Goal: Task Accomplishment & Management: Manage account settings

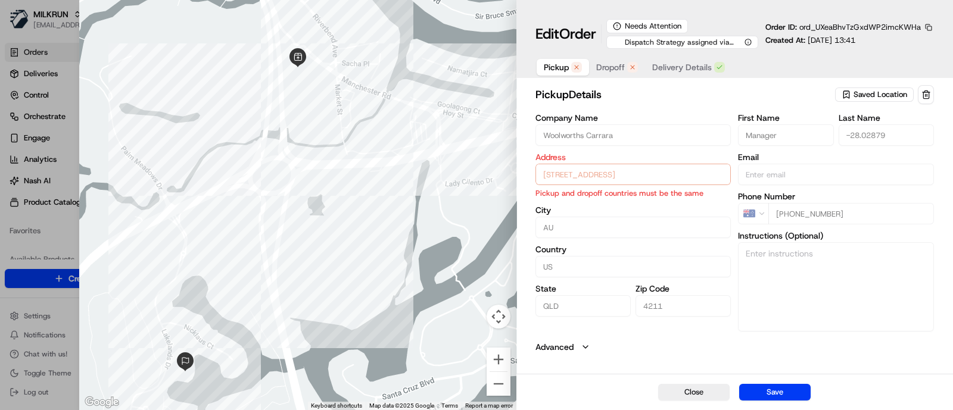
click at [846, 56] on div "Pickup Dropoff Delivery Details" at bounding box center [734, 67] width 398 height 22
click at [856, 66] on div "Pickup Dropoff Delivery Details" at bounding box center [734, 67] width 398 height 22
click at [619, 64] on span "Dropoff" at bounding box center [610, 67] width 29 height 12
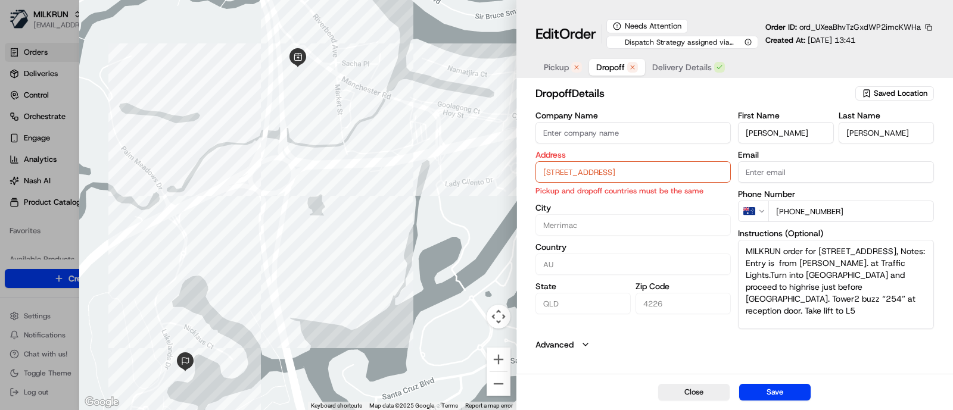
click at [538, 83] on div "dropoff Details Saved Location Company Name Address [STREET_ADDRESS] Pickup and…" at bounding box center [734, 228] width 436 height 291
click at [552, 67] on span "Pickup" at bounding box center [556, 67] width 25 height 12
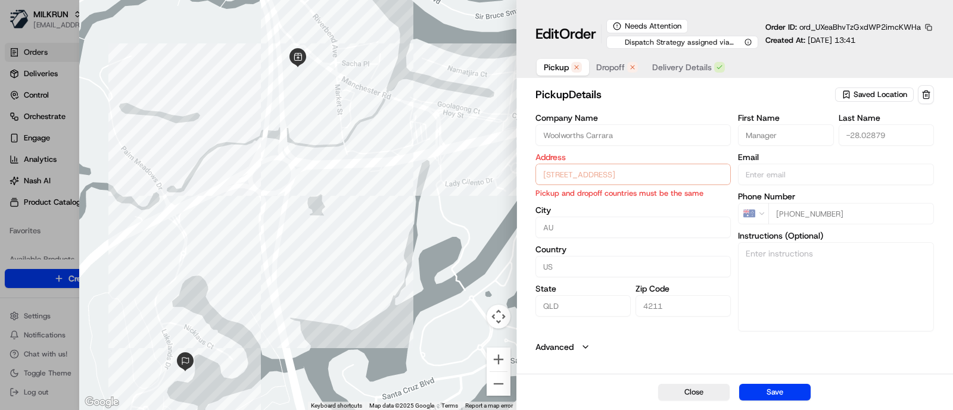
click at [820, 99] on h2 "pickup Details" at bounding box center [683, 94] width 297 height 17
click at [622, 70] on span "Dropoff" at bounding box center [610, 67] width 29 height 12
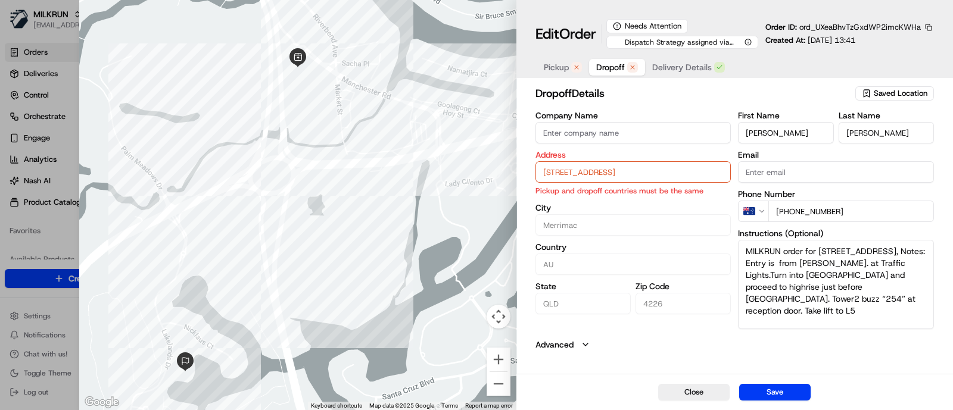
click at [556, 59] on button "Pickup" at bounding box center [562, 67] width 52 height 17
click at [622, 70] on span "Dropoff" at bounding box center [610, 67] width 29 height 12
click at [560, 75] on button "Pickup" at bounding box center [562, 67] width 52 height 17
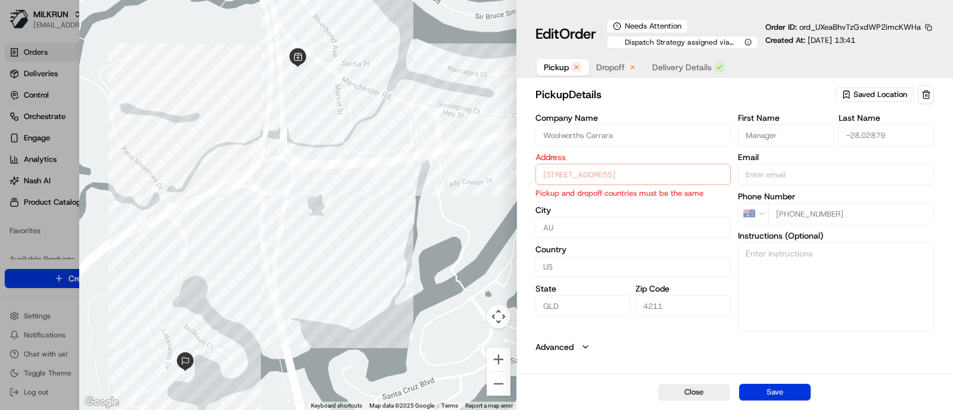
click at [765, 385] on button "Save" at bounding box center [774, 392] width 71 height 17
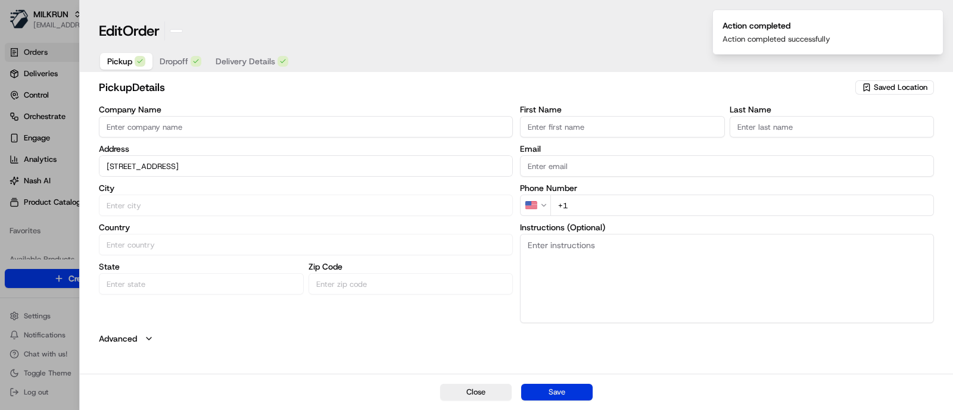
type input "+1"
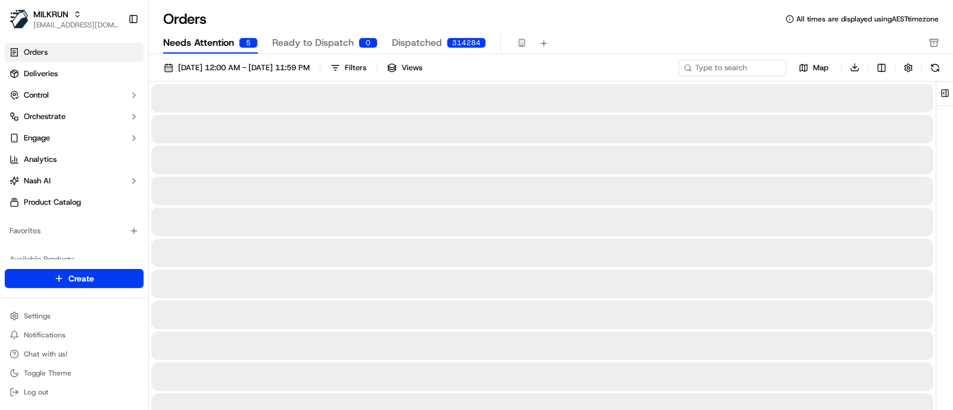
click at [216, 40] on span "Needs Attention" at bounding box center [198, 43] width 71 height 14
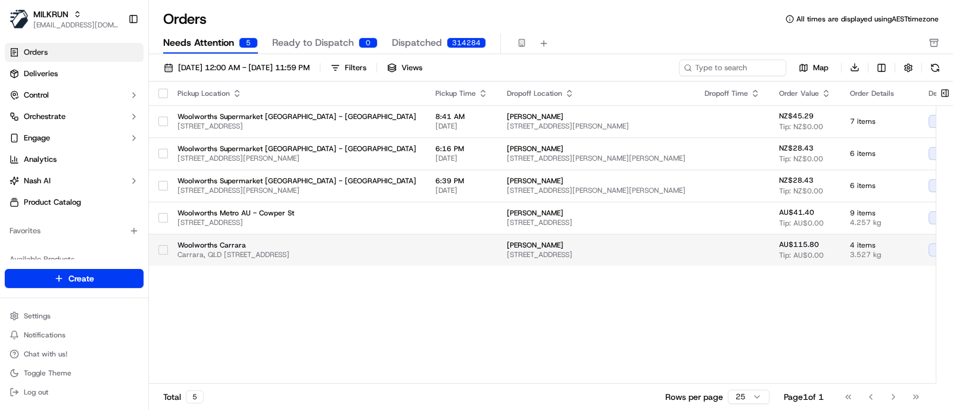
click at [283, 250] on span "Carrara, QLD 4209/54 Manchester Rd, AU QLD 4211, United States" at bounding box center [296, 255] width 239 height 10
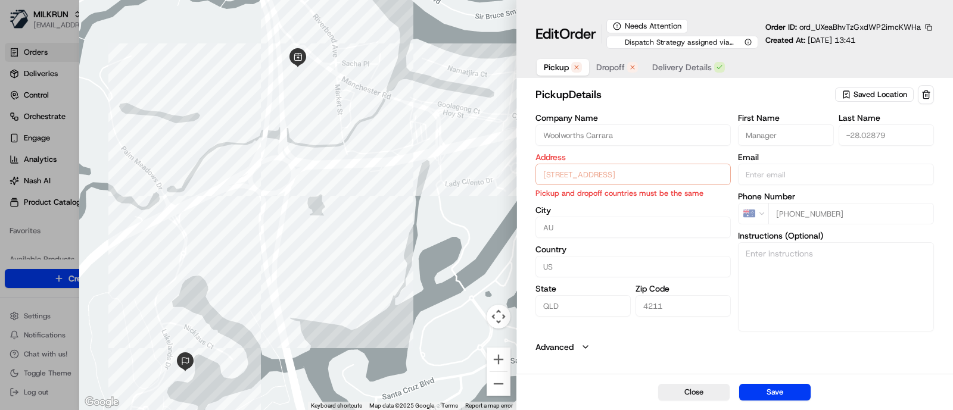
click at [620, 65] on span "Dropoff" at bounding box center [610, 67] width 29 height 12
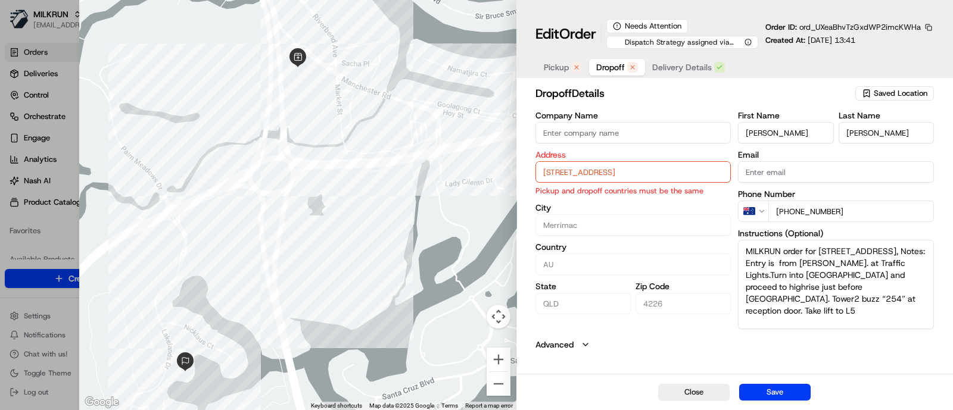
click at [566, 61] on span "Pickup" at bounding box center [556, 67] width 25 height 12
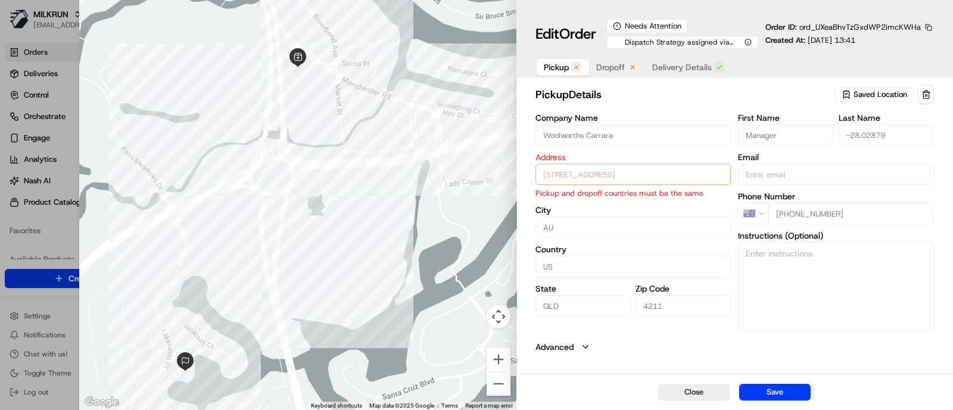
click at [887, 94] on span "Saved Location" at bounding box center [880, 94] width 54 height 11
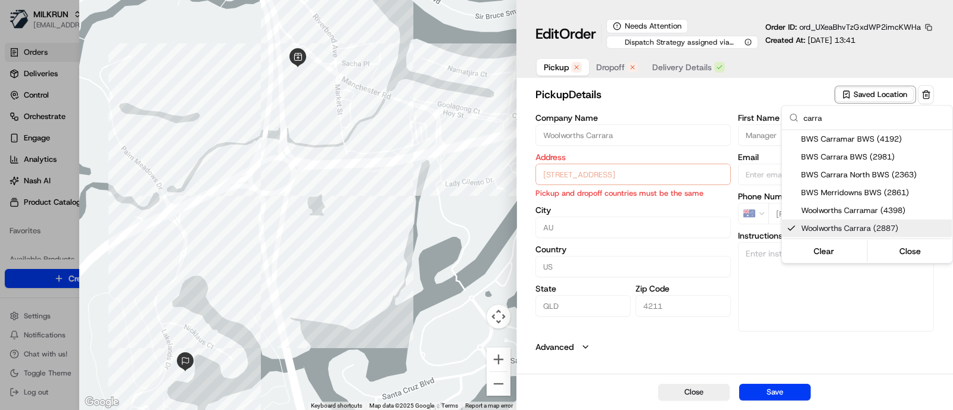
type input "carra"
click at [837, 231] on span "Woolworths Carrara (2887)" at bounding box center [874, 228] width 146 height 11
type input "+1"
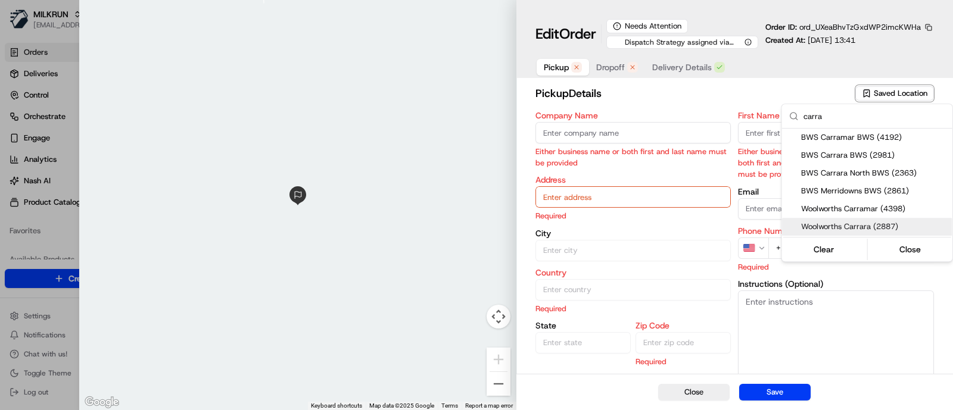
click at [831, 226] on span "Woolworths Carrara (2887)" at bounding box center [874, 226] width 146 height 11
type input "Woolworths Carrara"
type input "[STREET_ADDRESS]"
type input "Carrara"
type input "AU"
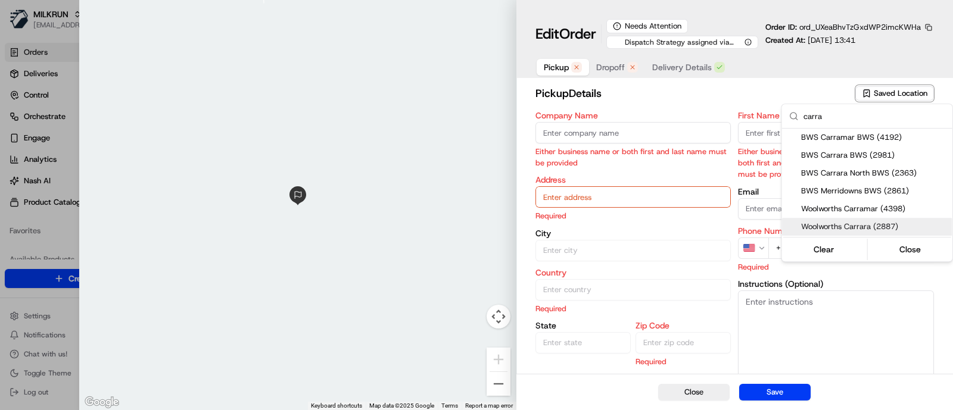
type input "QLD"
type input "4209"
type input "Manager"
type input "+61 2 8785 3681"
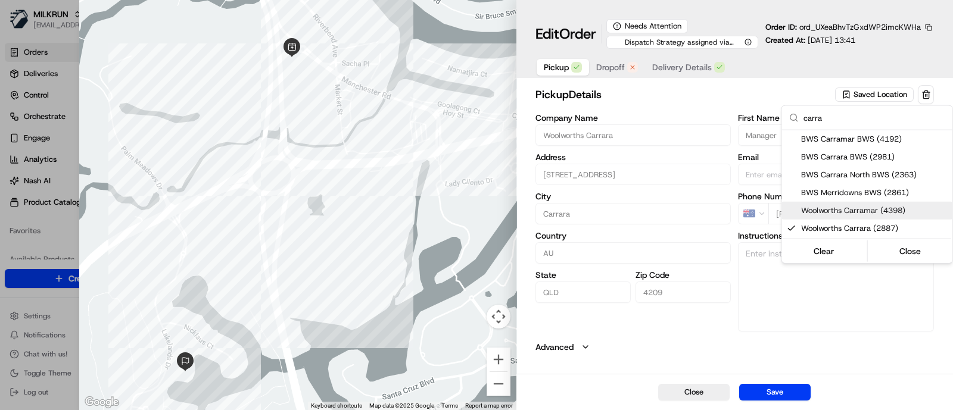
click at [679, 195] on div at bounding box center [476, 205] width 953 height 410
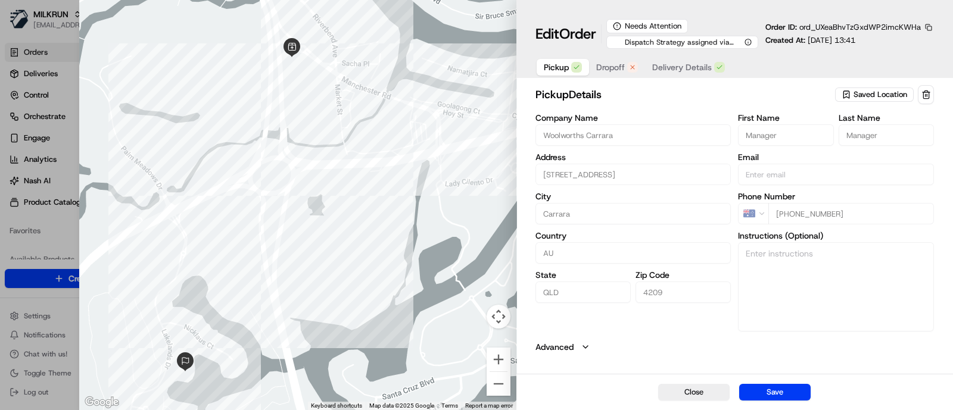
click at [617, 73] on button "Dropoff" at bounding box center [617, 67] width 56 height 17
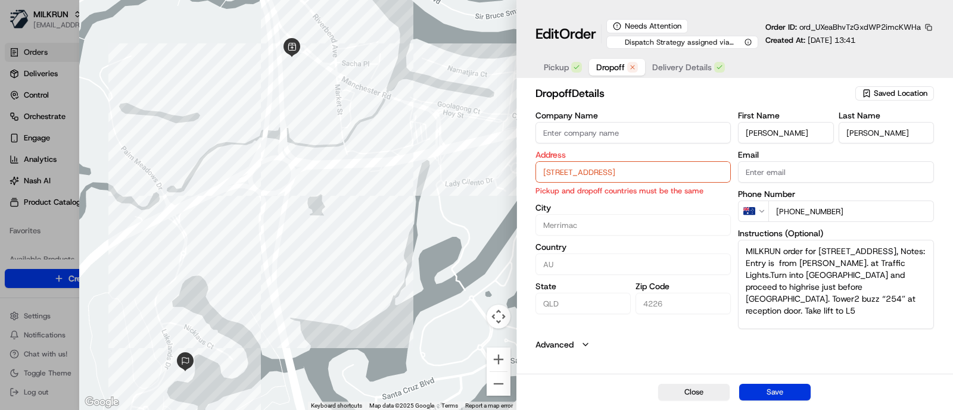
click at [767, 391] on button "Save" at bounding box center [774, 392] width 71 height 17
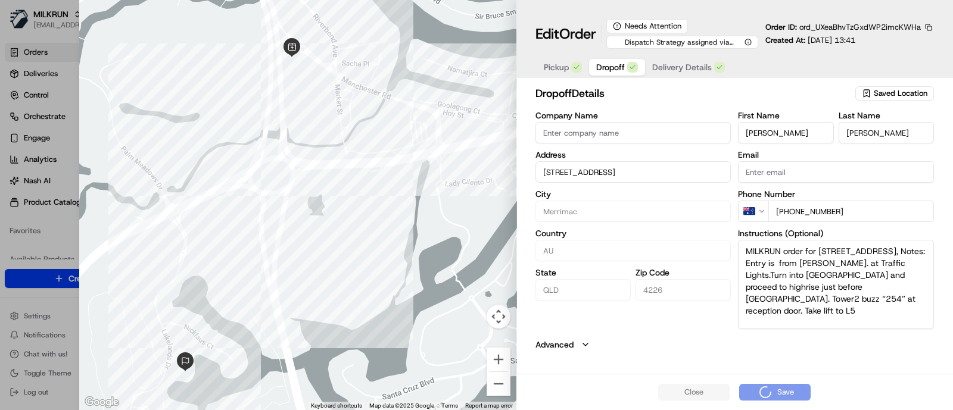
type input "+1"
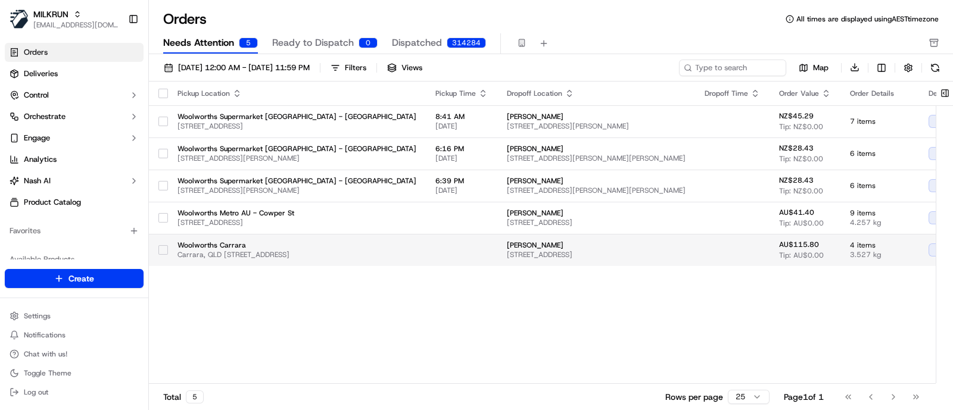
click at [645, 245] on span "Ruth Kuhne" at bounding box center [596, 246] width 179 height 10
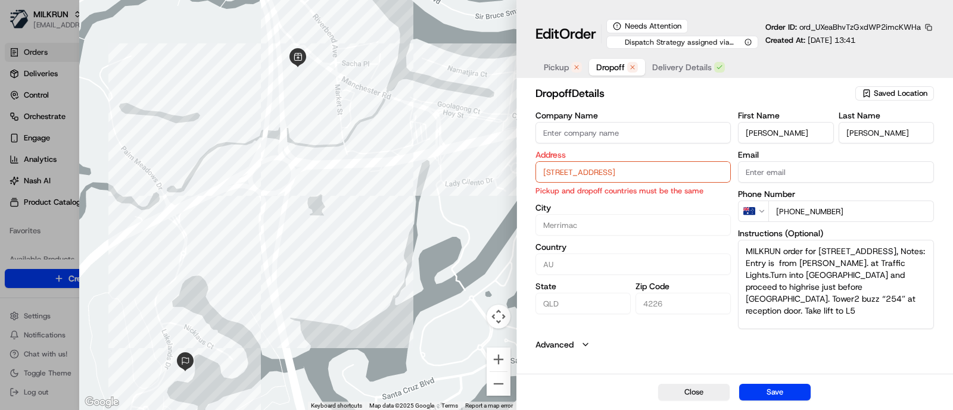
click at [553, 63] on span "Pickup" at bounding box center [556, 67] width 25 height 12
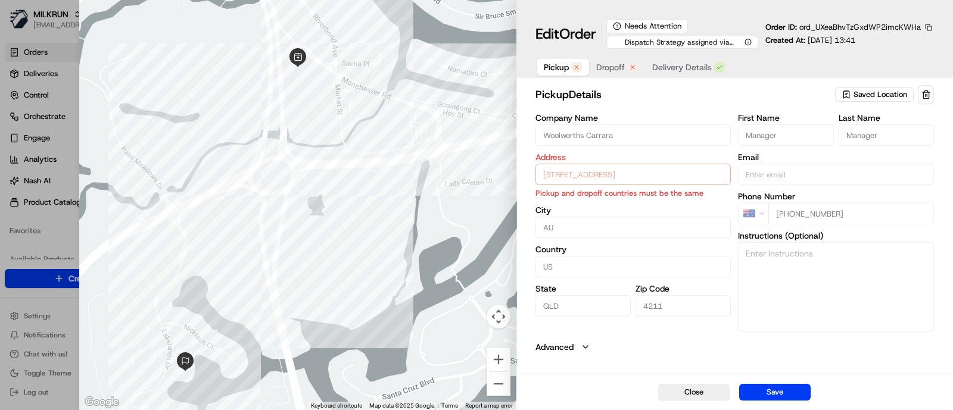
click at [882, 96] on span "Saved Location" at bounding box center [880, 94] width 54 height 11
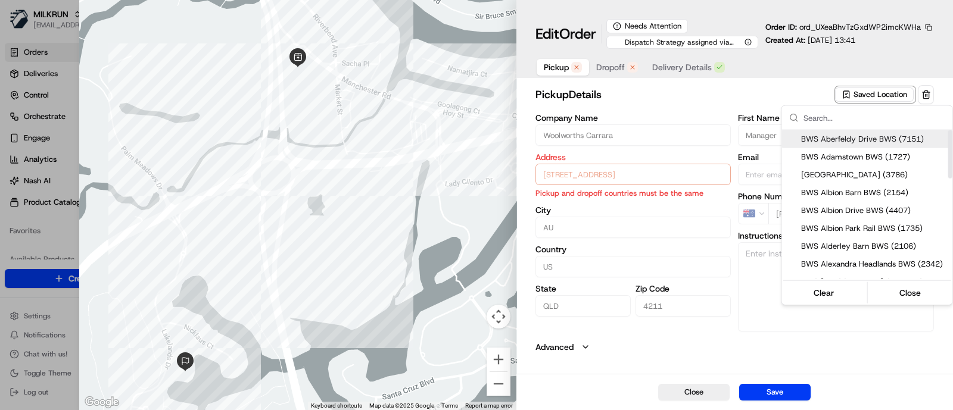
click at [865, 113] on input "text" at bounding box center [874, 118] width 142 height 24
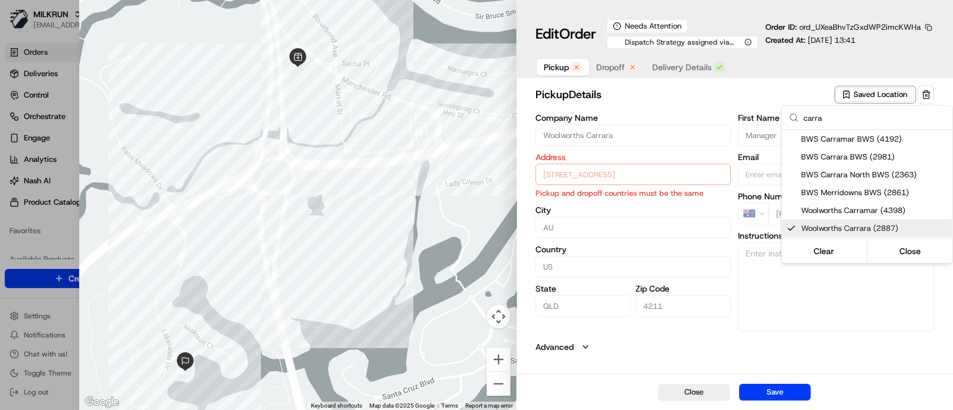
type input "carra"
click at [843, 227] on span "Woolworths Carrara (2887)" at bounding box center [874, 228] width 146 height 11
type input "+1"
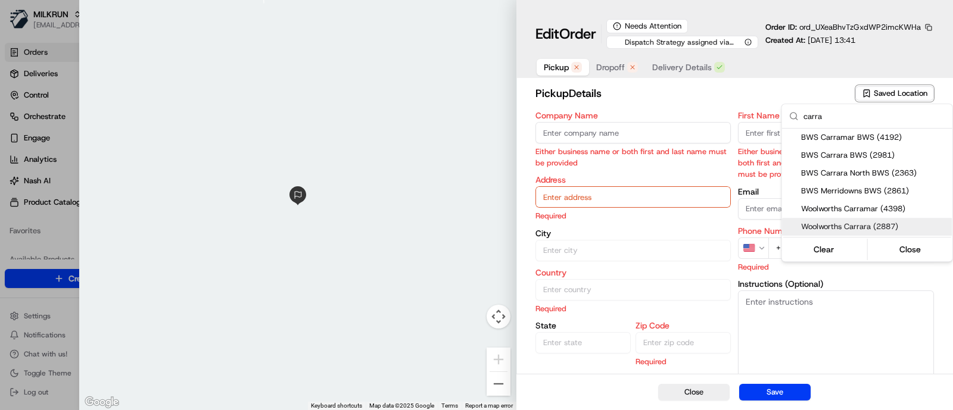
click at [843, 227] on span "Woolworths Carrara (2887)" at bounding box center [874, 226] width 146 height 11
type input "Woolworths Carrara"
type input "[STREET_ADDRESS]"
type input "Carrara"
type input "AU"
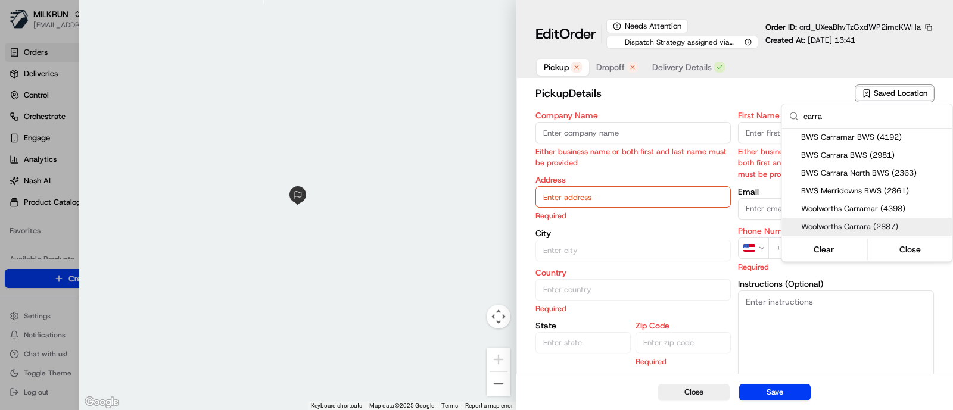
type input "QLD"
type input "4209"
type input "Manager"
type input "+61 2 8785 3681"
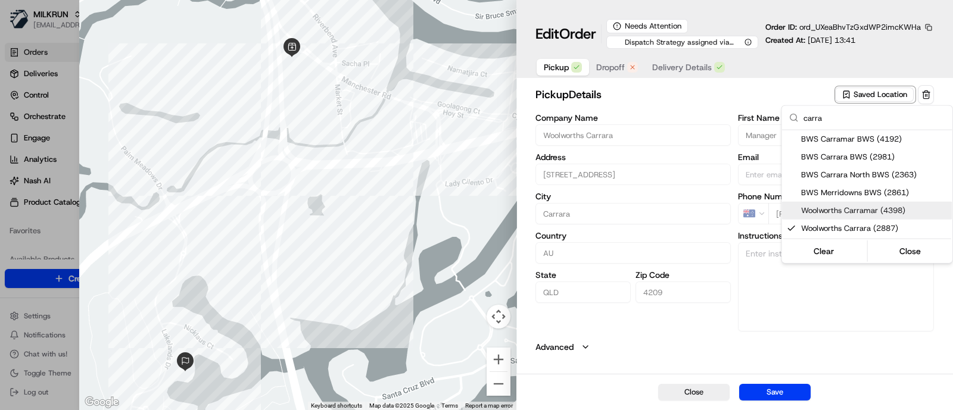
click at [705, 107] on div at bounding box center [476, 205] width 953 height 410
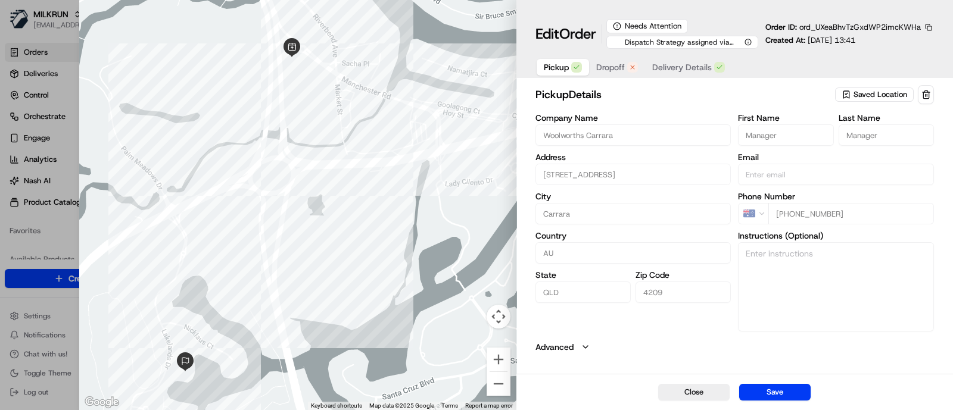
click at [615, 58] on div "Pickup Dropoff Delivery Details" at bounding box center [634, 67] width 198 height 21
click at [614, 66] on span "Dropoff" at bounding box center [610, 67] width 29 height 12
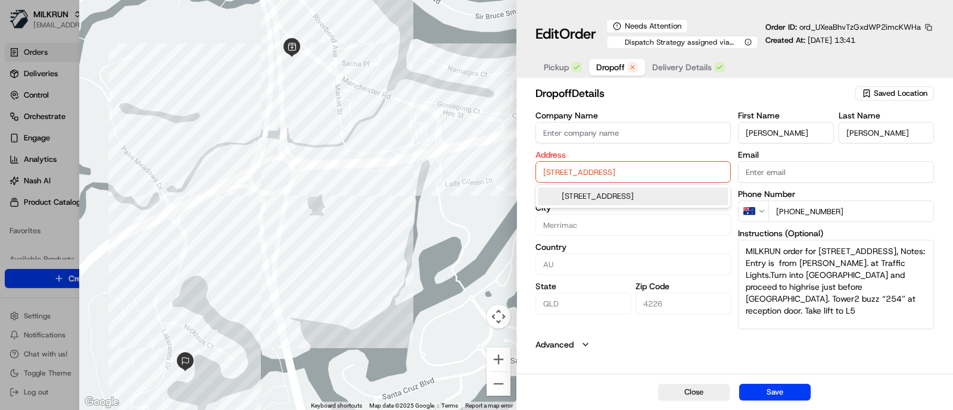
click at [605, 176] on input "[STREET_ADDRESS]" at bounding box center [633, 171] width 196 height 21
click at [608, 204] on div "[STREET_ADDRESS]" at bounding box center [633, 197] width 190 height 18
type input "[GEOGRAPHIC_DATA]"
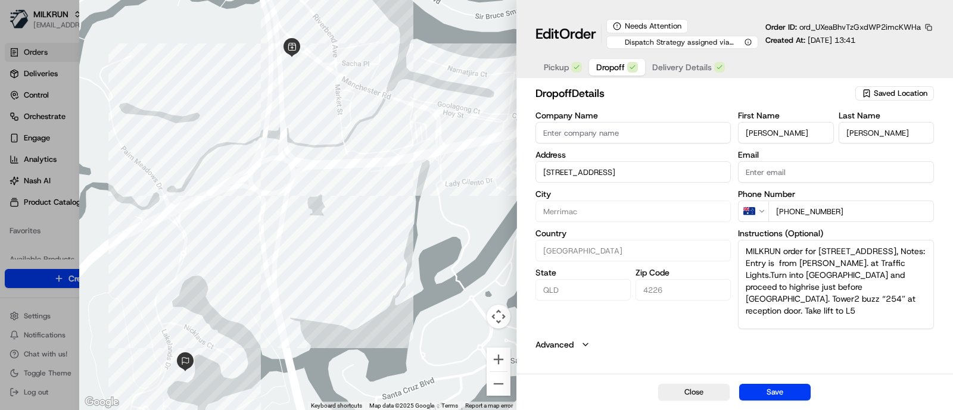
click at [695, 69] on span "Delivery Details" at bounding box center [682, 67] width 60 height 12
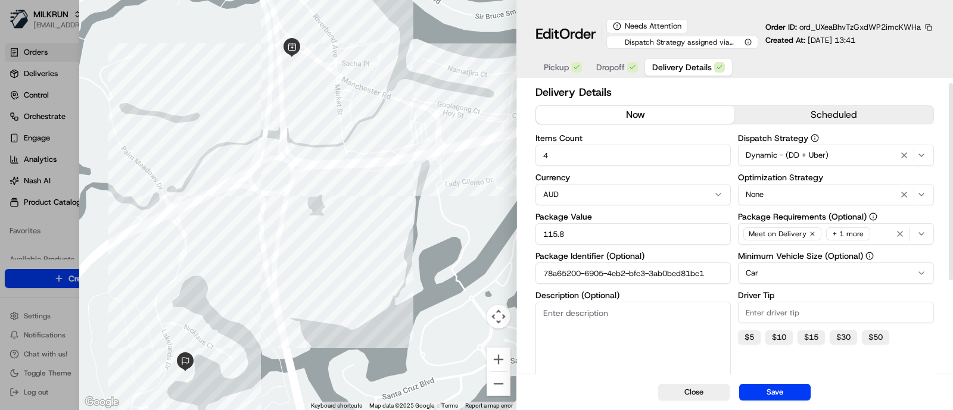
scroll to position [140, 0]
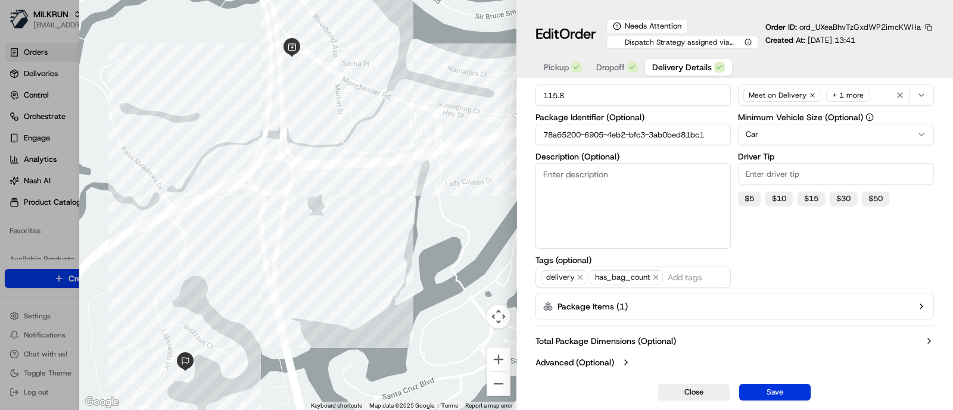
click at [794, 388] on button "Save" at bounding box center [774, 392] width 71 height 17
type input "1"
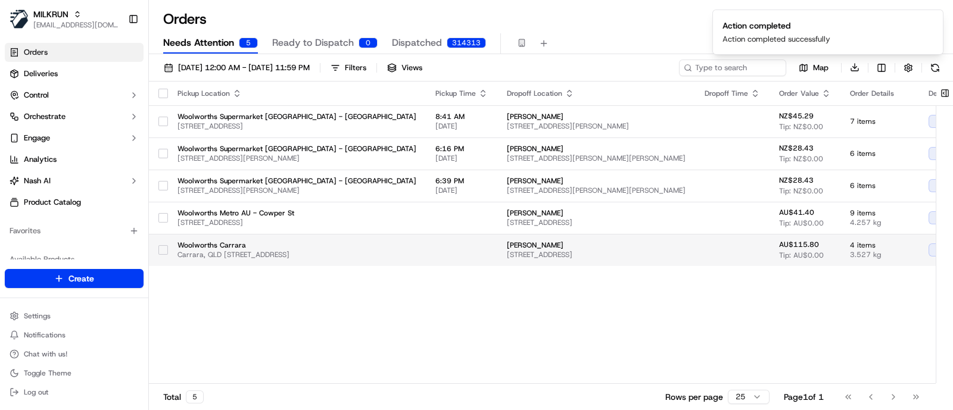
scroll to position [0, 184]
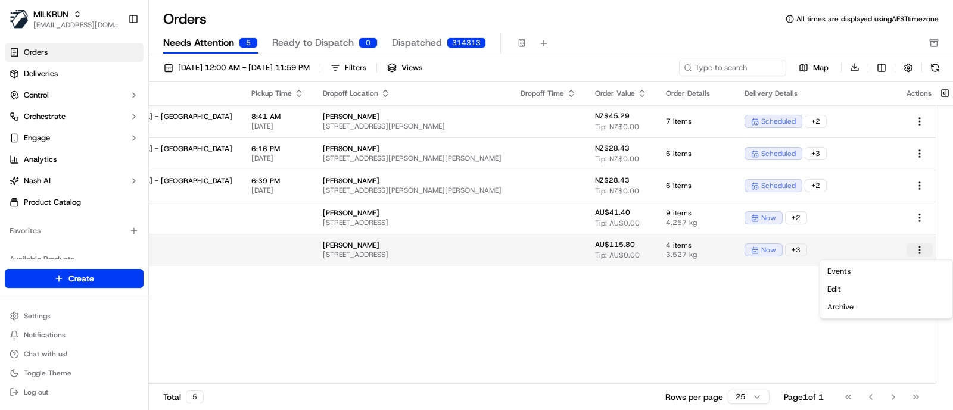
click at [912, 252] on html "MILKRUN jcoates@woolworths.com.au Toggle Sidebar Orders Deliveries Control Orch…" at bounding box center [476, 205] width 953 height 410
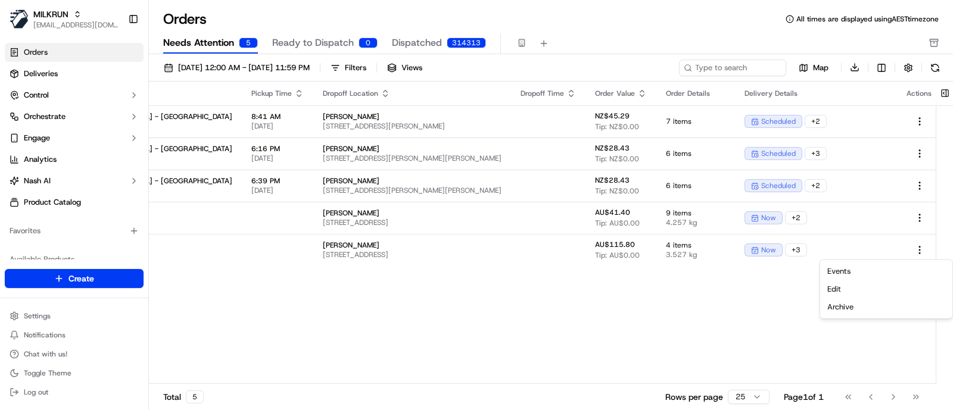
click at [688, 297] on html "MILKRUN jcoates@woolworths.com.au Toggle Sidebar Orders Deliveries Control Orch…" at bounding box center [476, 205] width 953 height 410
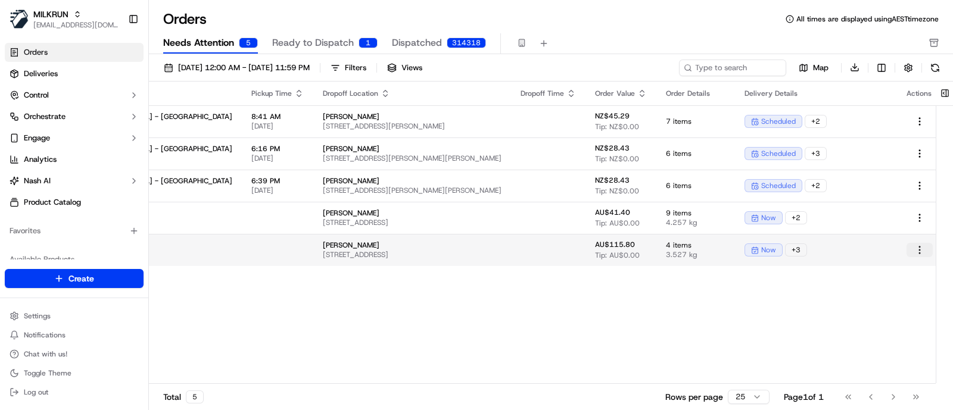
click at [910, 247] on html "MILKRUN jcoates@woolworths.com.au Toggle Sidebar Orders Deliveries Control Orch…" at bounding box center [476, 205] width 953 height 410
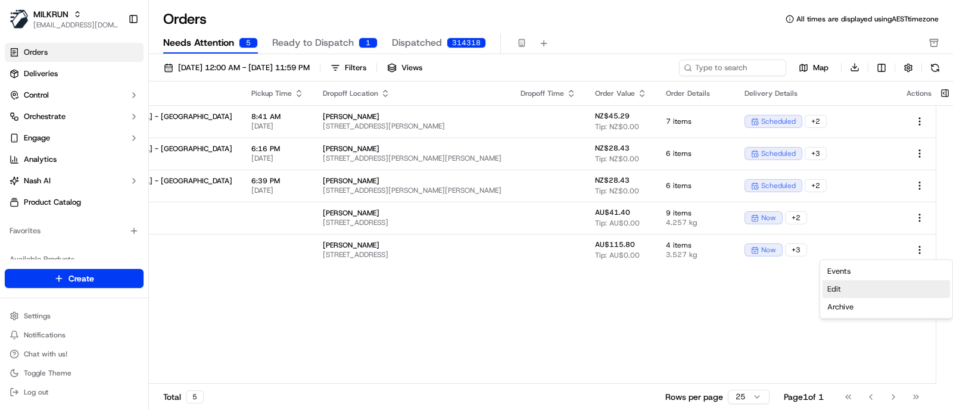
click at [872, 291] on div "Edit" at bounding box center [885, 289] width 127 height 18
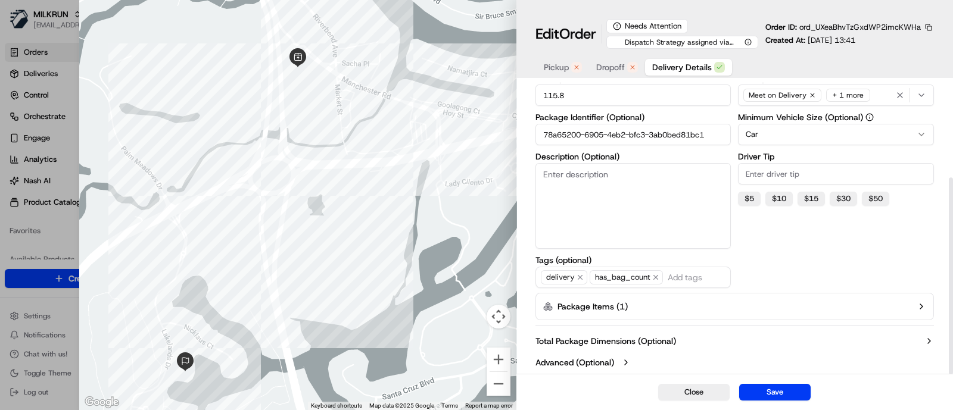
scroll to position [0, 0]
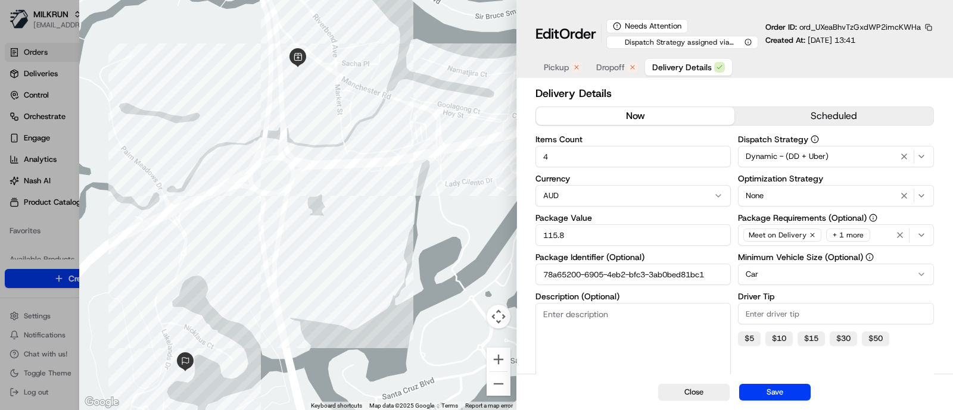
click at [566, 67] on span "Pickup" at bounding box center [556, 67] width 25 height 12
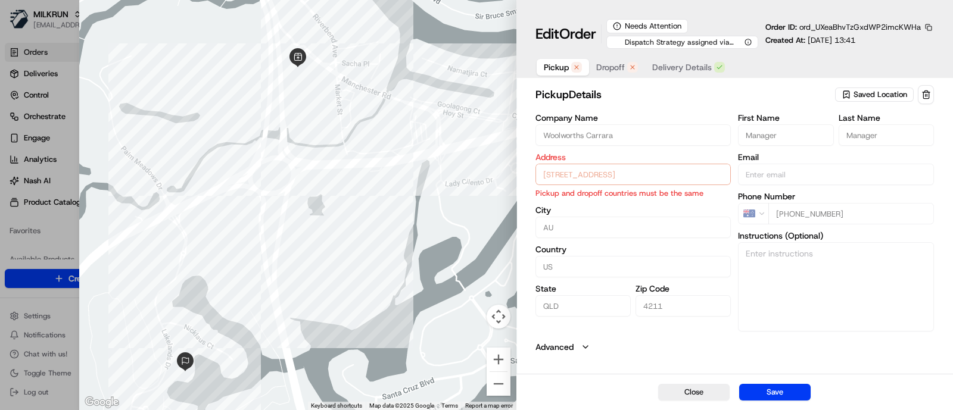
click at [816, 87] on h2 "pickup Details" at bounding box center [683, 94] width 297 height 17
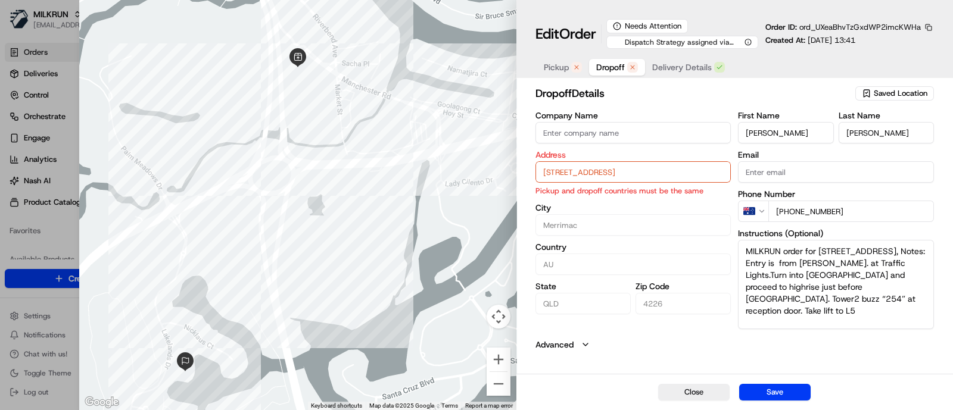
click at [625, 59] on button "Dropoff" at bounding box center [617, 67] width 56 height 17
click at [903, 138] on input "Kuhne" at bounding box center [885, 132] width 95 height 21
click at [822, 86] on h2 "dropoff Details" at bounding box center [693, 93] width 317 height 17
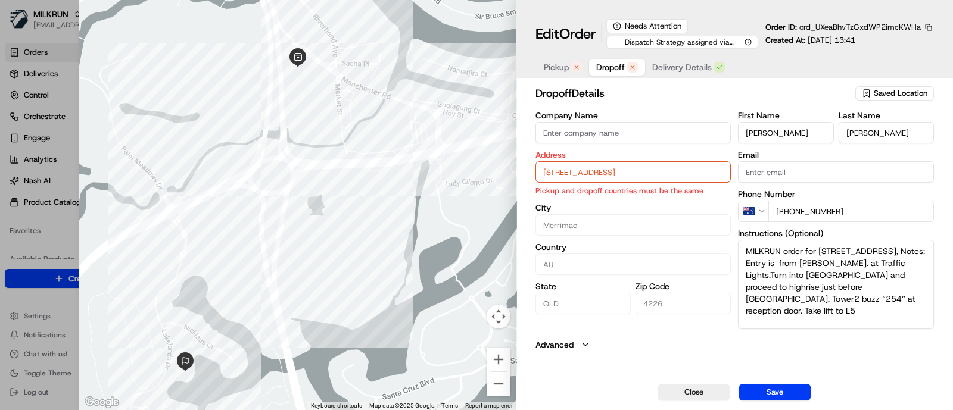
click at [51, 136] on div at bounding box center [476, 205] width 953 height 410
type input "+1"
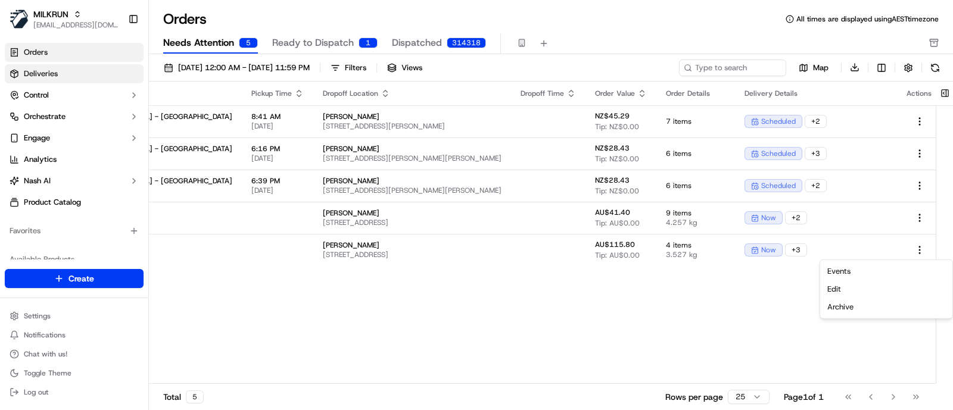
click at [58, 71] on link "Deliveries" at bounding box center [74, 73] width 139 height 19
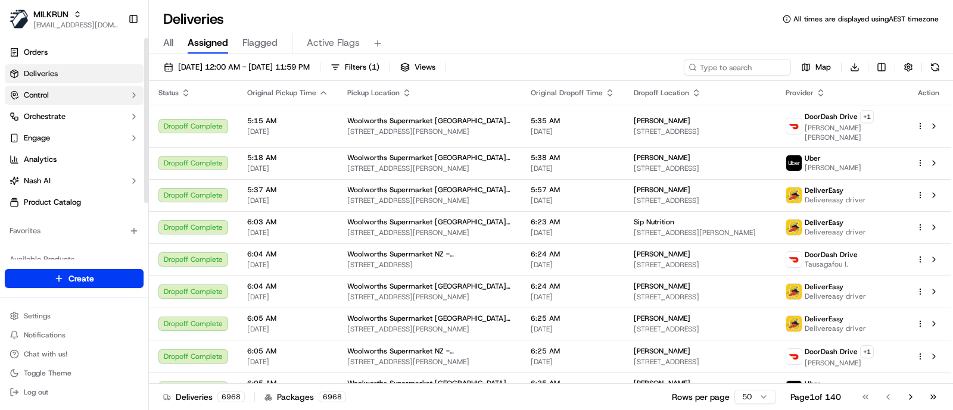
click at [70, 93] on button "Control" at bounding box center [74, 95] width 139 height 19
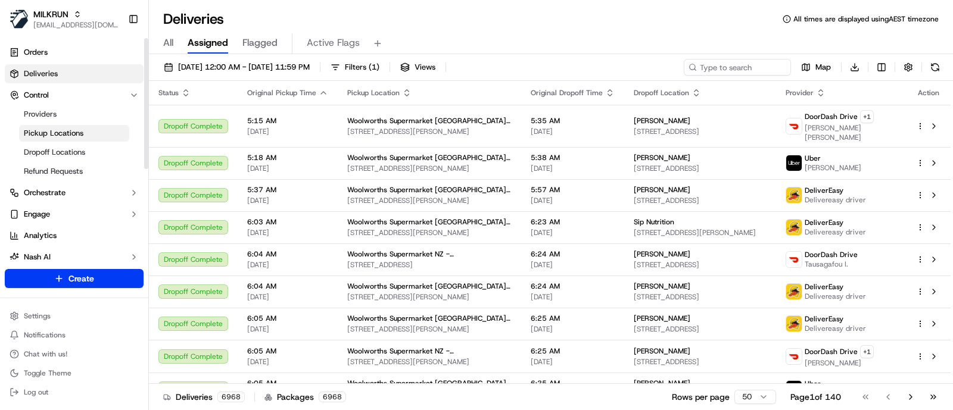
click at [70, 132] on span "Pickup Locations" at bounding box center [54, 133] width 60 height 11
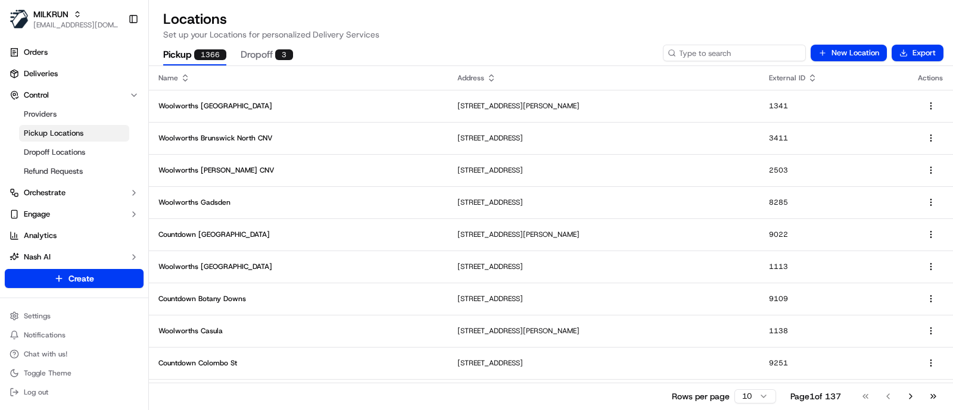
click at [736, 56] on input at bounding box center [734, 53] width 143 height 17
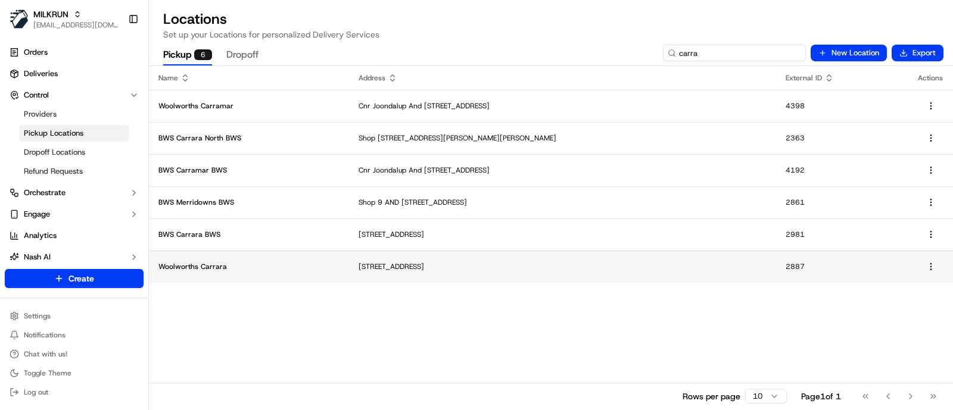
type input "carra"
click at [250, 262] on p "Woolworths Carrara" at bounding box center [248, 267] width 181 height 10
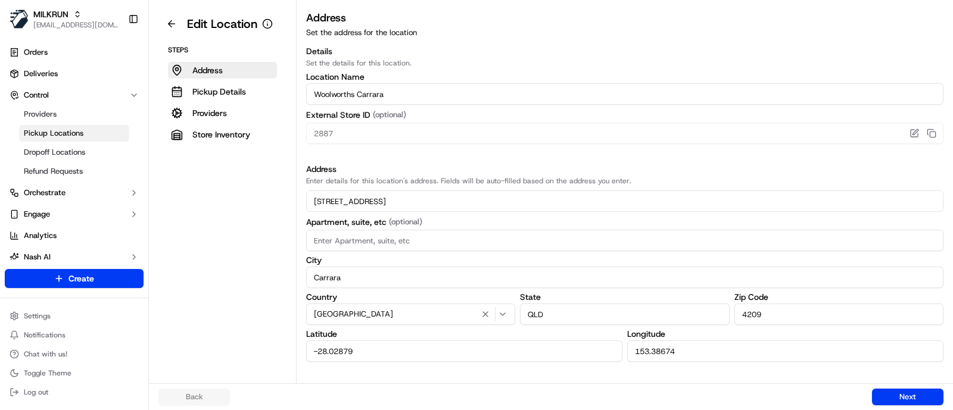
click at [859, 52] on h3 "Details" at bounding box center [624, 51] width 637 height 12
click at [240, 86] on p "Pickup Details" at bounding box center [219, 92] width 54 height 12
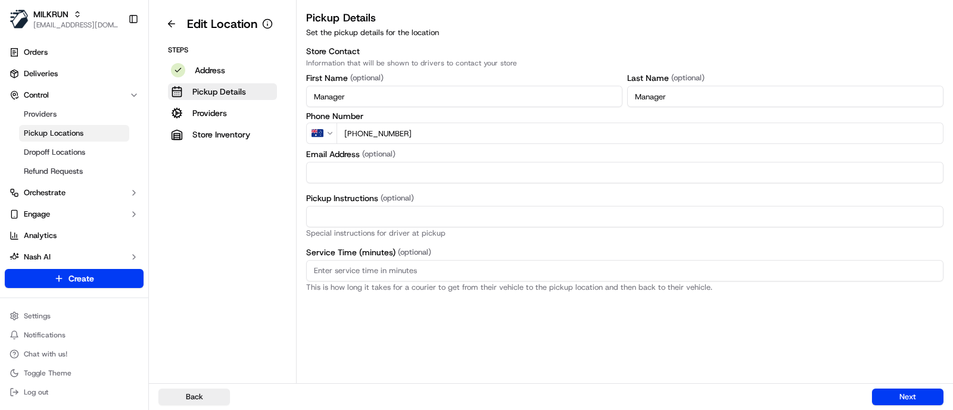
click at [887, 58] on p "Information that will be shown to drivers to contact your store" at bounding box center [624, 63] width 637 height 10
click at [225, 79] on div "Steps Address Pickup Details Providers Store Inventory" at bounding box center [222, 94] width 128 height 98
click at [220, 76] on p "Address" at bounding box center [210, 70] width 30 height 12
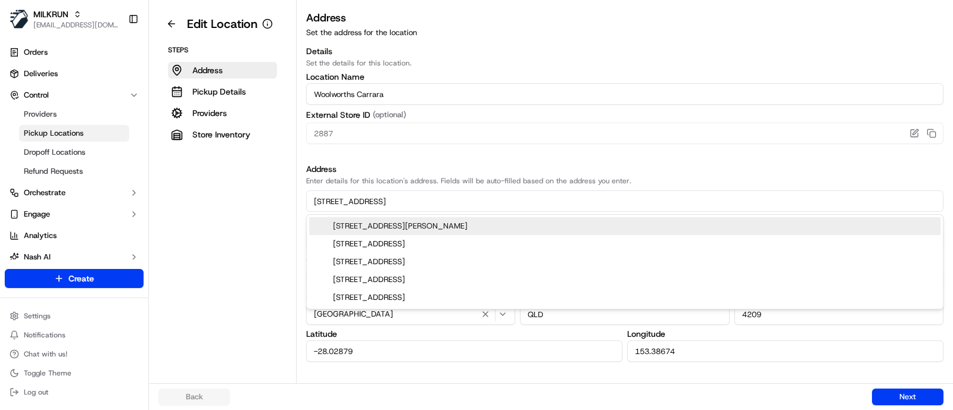
click at [453, 201] on input "54 Manchester Rd" at bounding box center [624, 201] width 637 height 21
click at [489, 152] on div "Details Set the details for this location. Location Name Woolworths Carrara Ext…" at bounding box center [624, 203] width 637 height 317
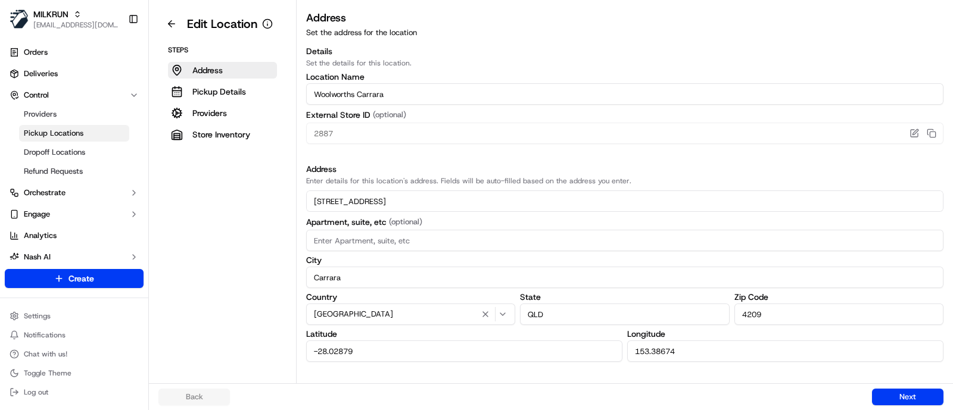
click at [837, 71] on div "Details Set the details for this location. Location Name Woolworths Carrara Ext…" at bounding box center [624, 94] width 637 height 99
click at [896, 32] on p "Set the address for the location" at bounding box center [624, 32] width 637 height 11
click at [910, 49] on h3 "Details" at bounding box center [624, 51] width 637 height 12
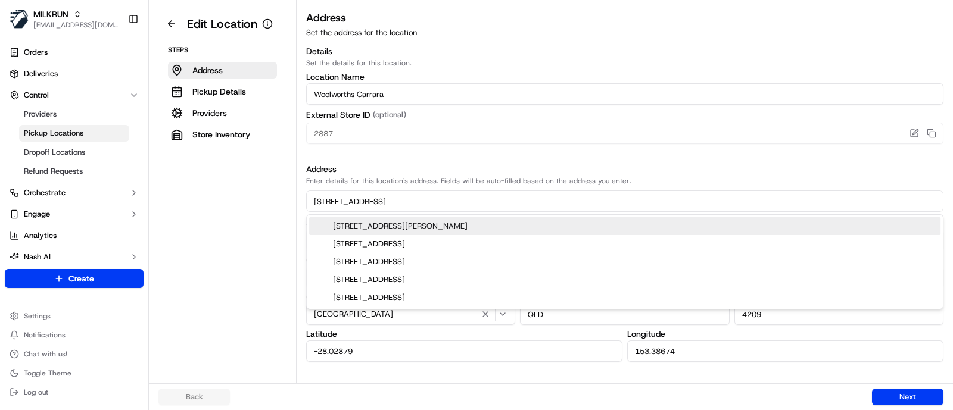
click at [456, 191] on input "54 Manchester Rd" at bounding box center [624, 201] width 637 height 21
click at [592, 52] on h3 "Details" at bounding box center [624, 51] width 637 height 12
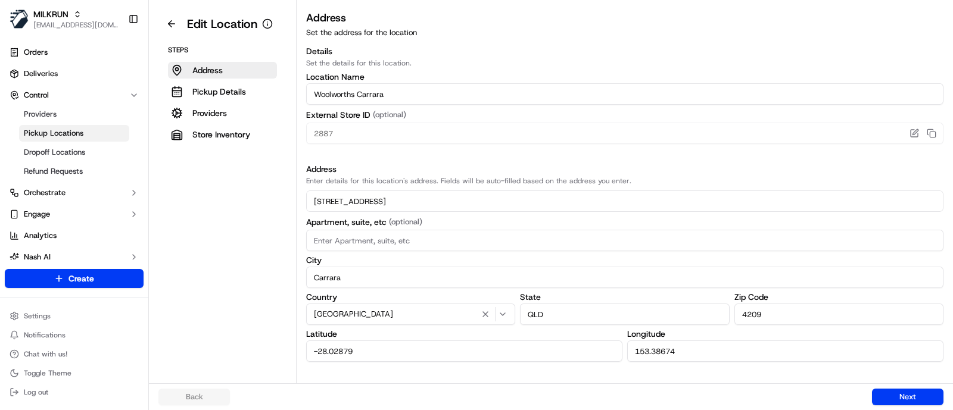
click at [771, 314] on input "4209" at bounding box center [838, 314] width 209 height 21
type input "4211"
click at [890, 393] on button "Next" at bounding box center [907, 397] width 71 height 17
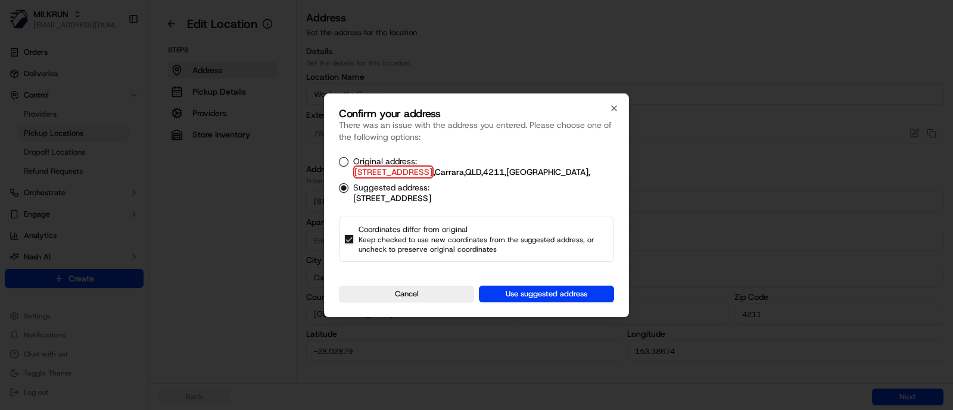
click at [342, 162] on button "Original address: 54 Manchester Rd , Carrara , QLD , 4211 , Australia ," at bounding box center [344, 162] width 10 height 10
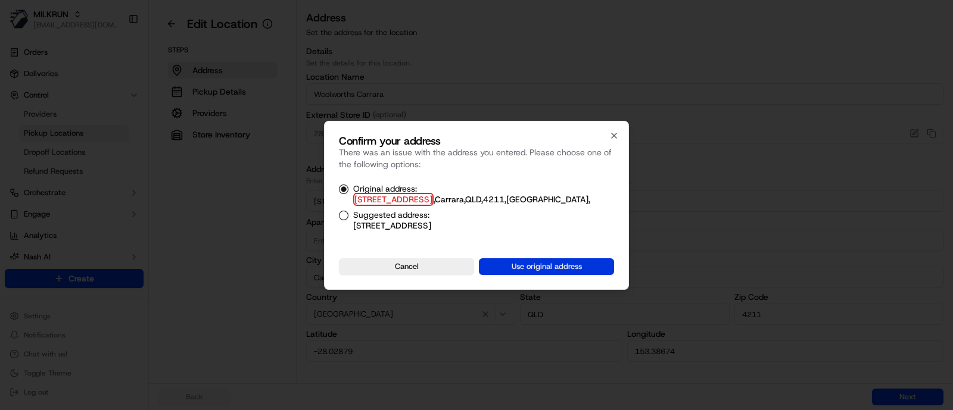
click at [559, 261] on button "Use original address" at bounding box center [546, 266] width 135 height 17
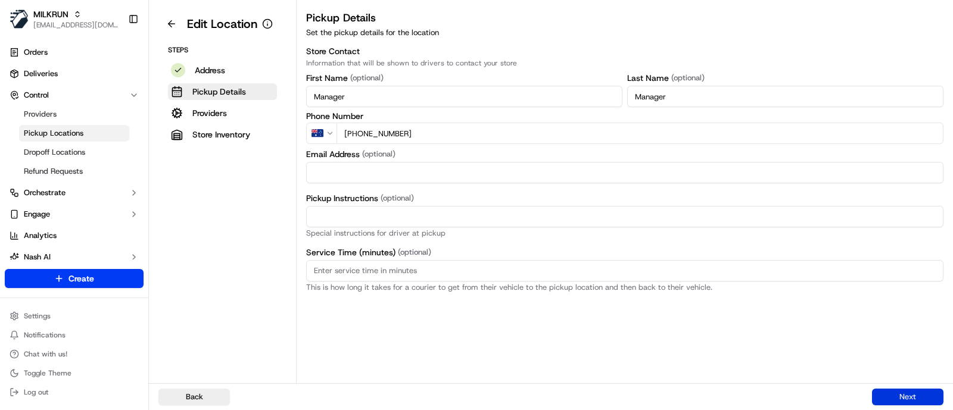
click at [913, 398] on button "Next" at bounding box center [907, 397] width 71 height 17
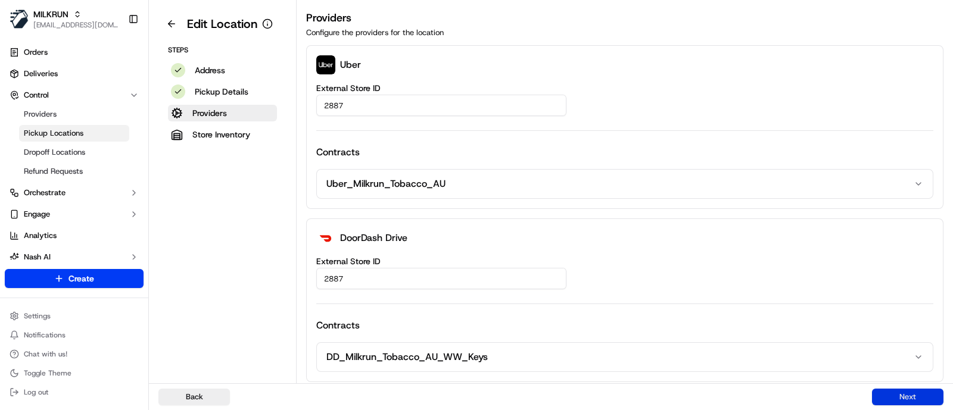
click at [913, 398] on button "Next" at bounding box center [907, 397] width 71 height 17
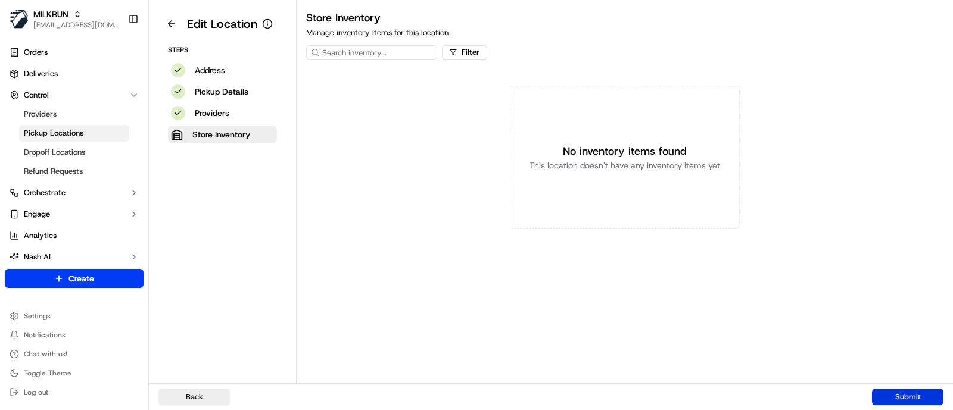
click at [913, 398] on button "Submit" at bounding box center [907, 397] width 71 height 17
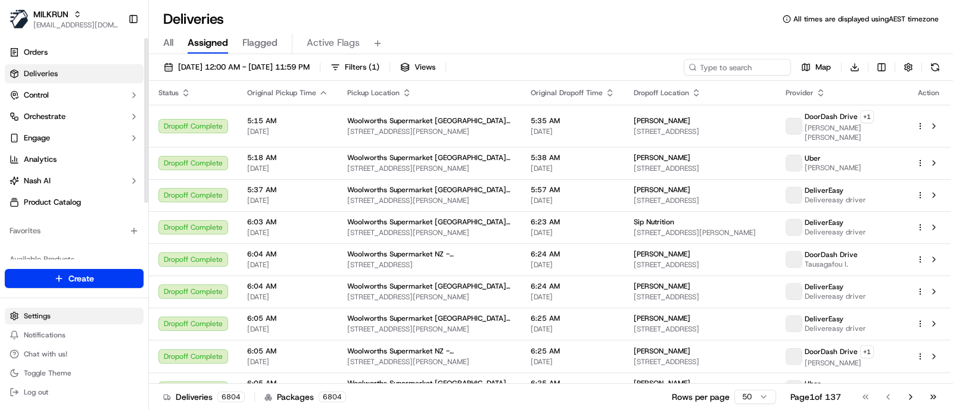
click at [65, 319] on html "MILKRUN jcoates@woolworths.com.au Toggle Sidebar Orders Deliveries Control Orch…" at bounding box center [476, 205] width 953 height 410
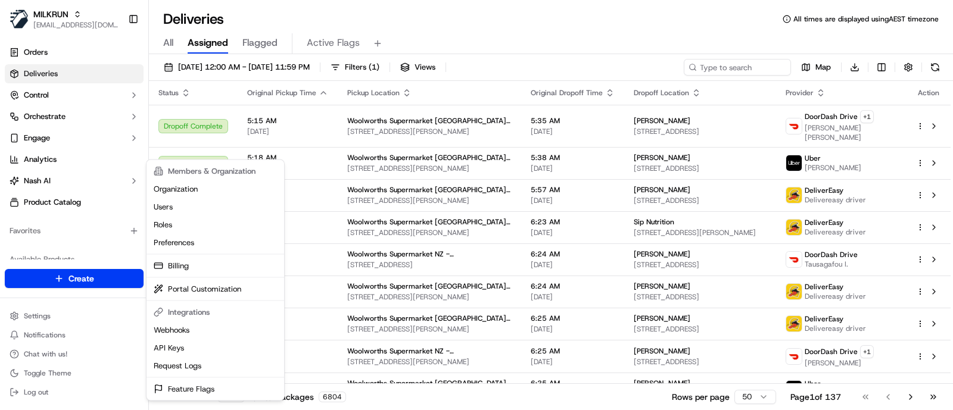
click at [48, 314] on html "MILKRUN jcoates@woolworths.com.au Toggle Sidebar Orders Deliveries Control Orch…" at bounding box center [476, 205] width 953 height 410
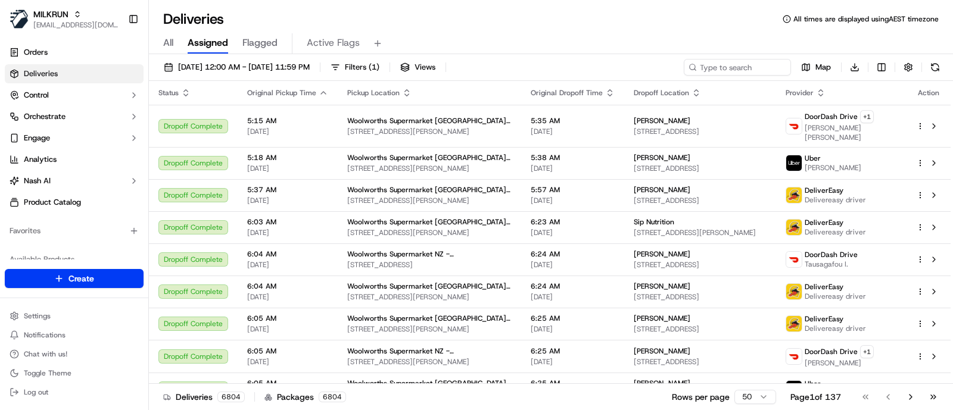
click at [48, 314] on html "MILKRUN jcoates@woolworths.com.au Toggle Sidebar Orders Deliveries Control Orch…" at bounding box center [476, 205] width 953 height 410
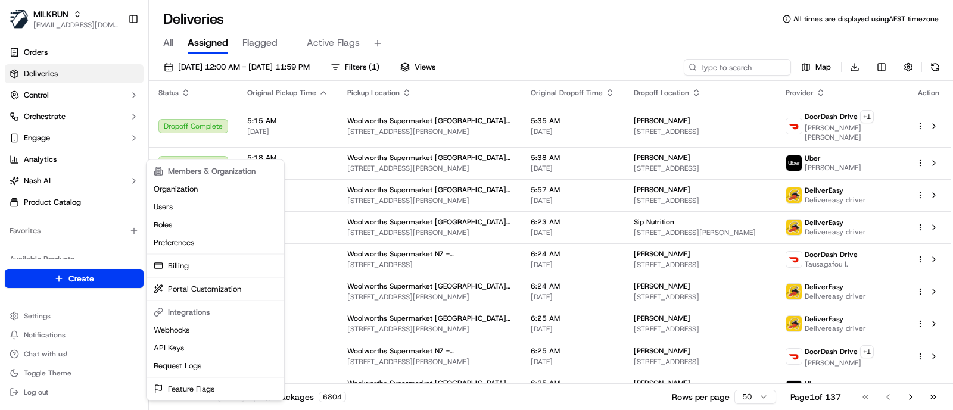
click at [52, 316] on html "MILKRUN jcoates@woolworths.com.au Toggle Sidebar Orders Deliveries Control Orch…" at bounding box center [476, 205] width 953 height 410
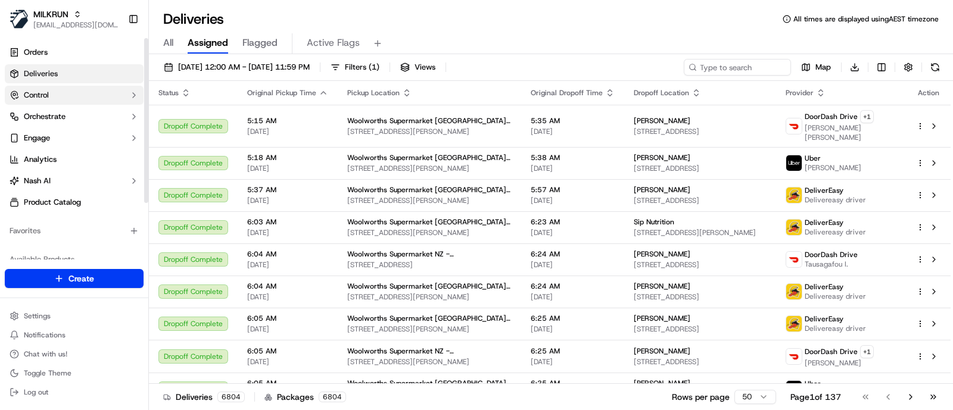
click at [47, 91] on span "Control" at bounding box center [36, 95] width 25 height 11
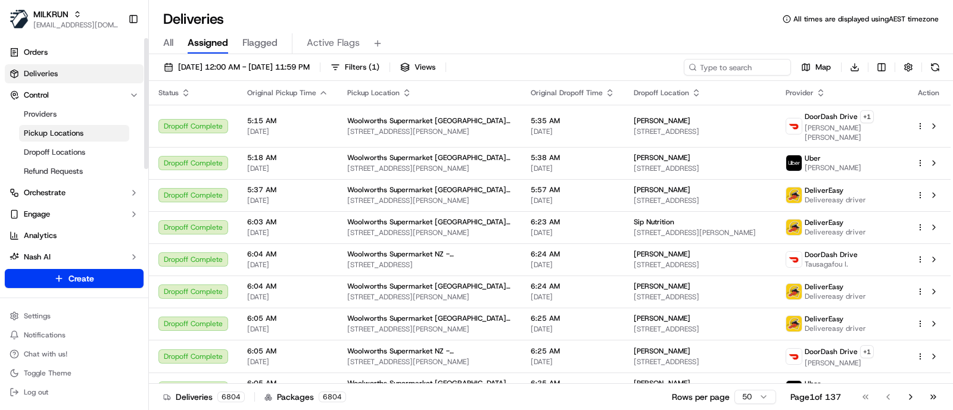
click at [50, 134] on span "Pickup Locations" at bounding box center [54, 133] width 60 height 11
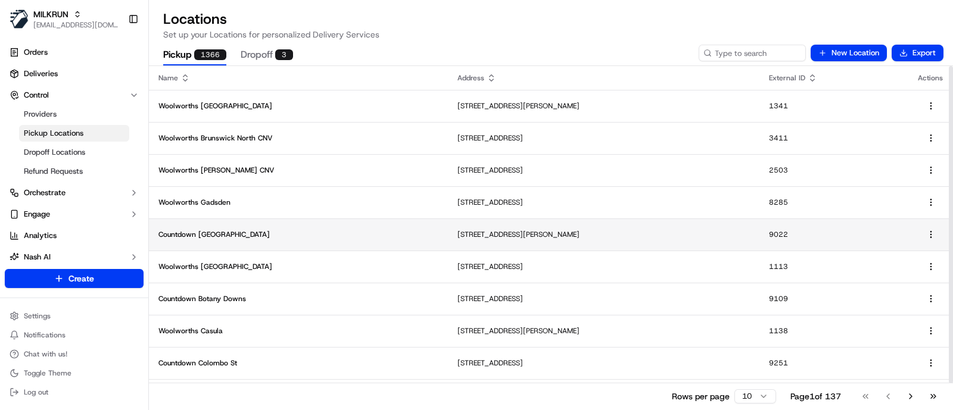
scroll to position [28, 0]
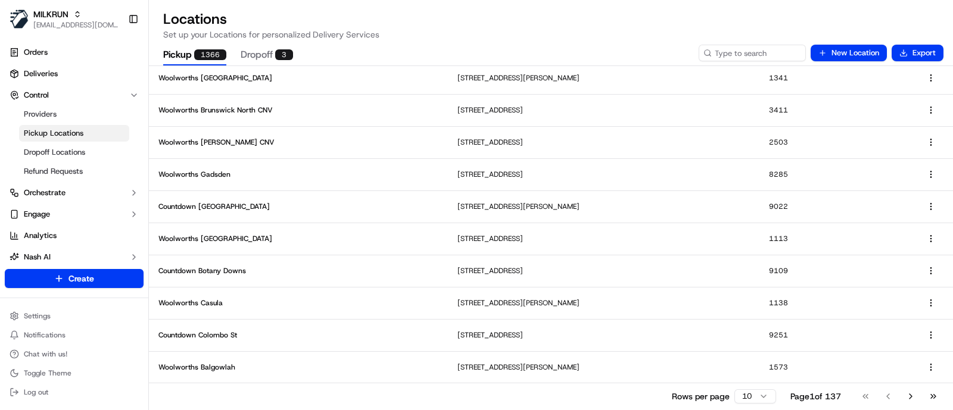
click at [260, 60] on button "Dropoff 3" at bounding box center [267, 55] width 52 height 20
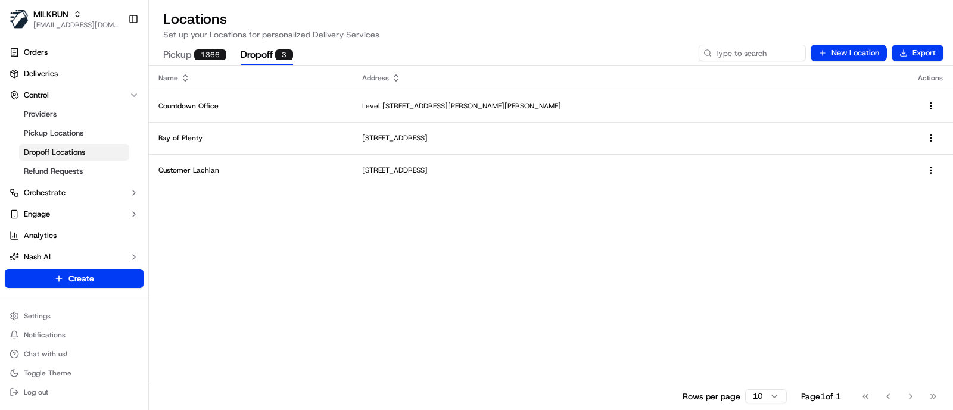
click at [177, 62] on button "Pickup 1366" at bounding box center [194, 55] width 63 height 20
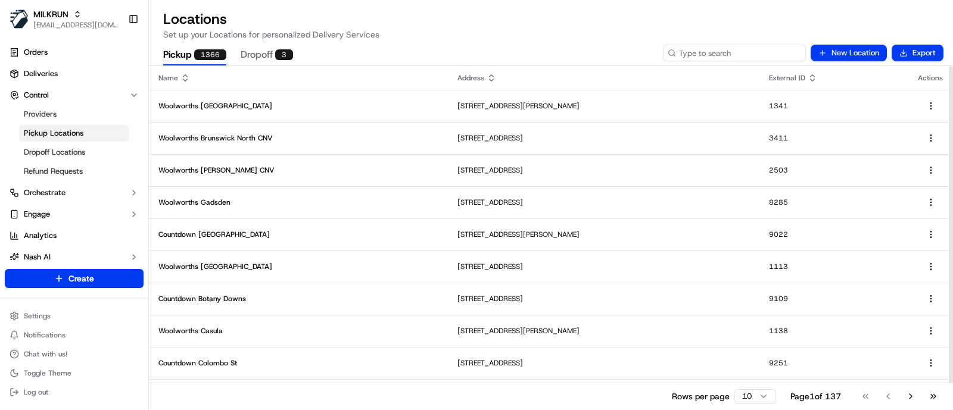
click at [750, 49] on input at bounding box center [734, 53] width 143 height 17
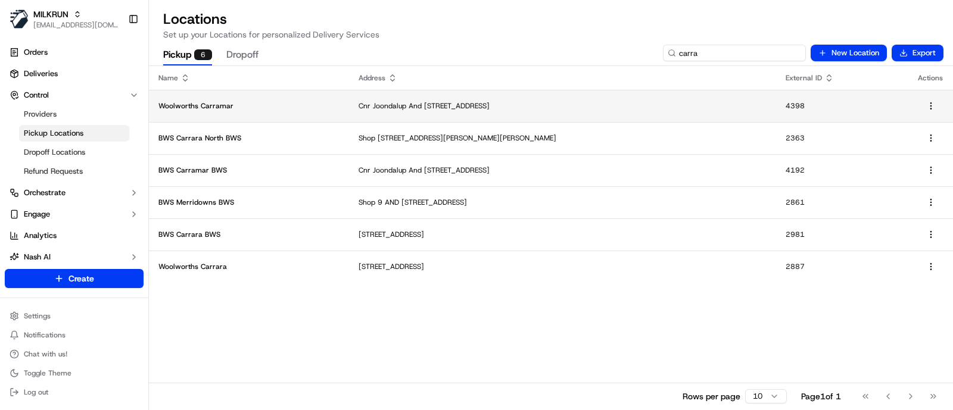
type input "carra"
click at [276, 105] on p "Woolworths Carramar" at bounding box center [248, 106] width 181 height 10
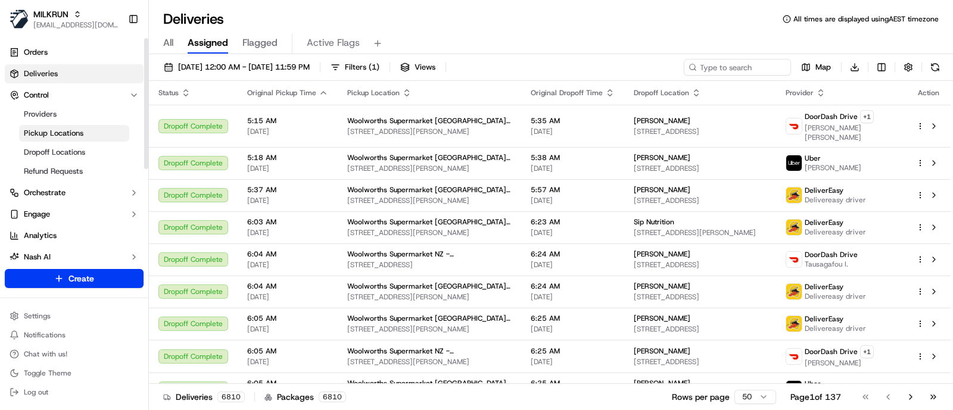
click at [82, 129] on span "Pickup Locations" at bounding box center [54, 133] width 60 height 11
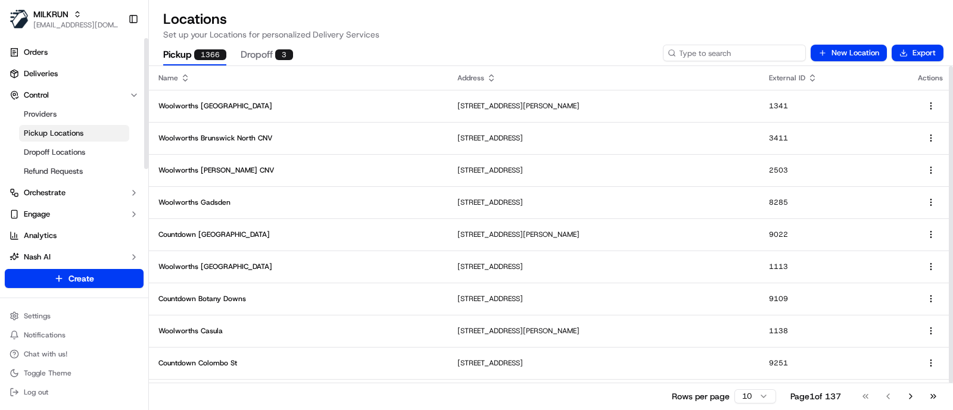
click at [723, 50] on input at bounding box center [734, 53] width 143 height 17
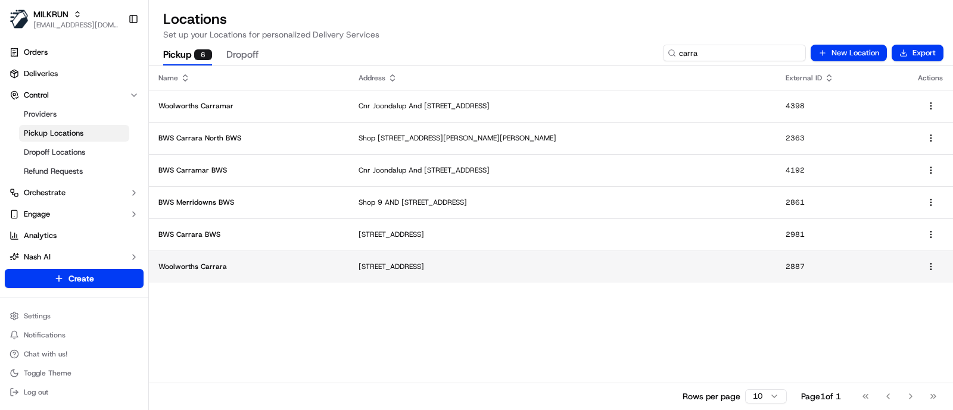
type input "carra"
click at [230, 257] on td "Woolworths Carrara" at bounding box center [249, 267] width 200 height 32
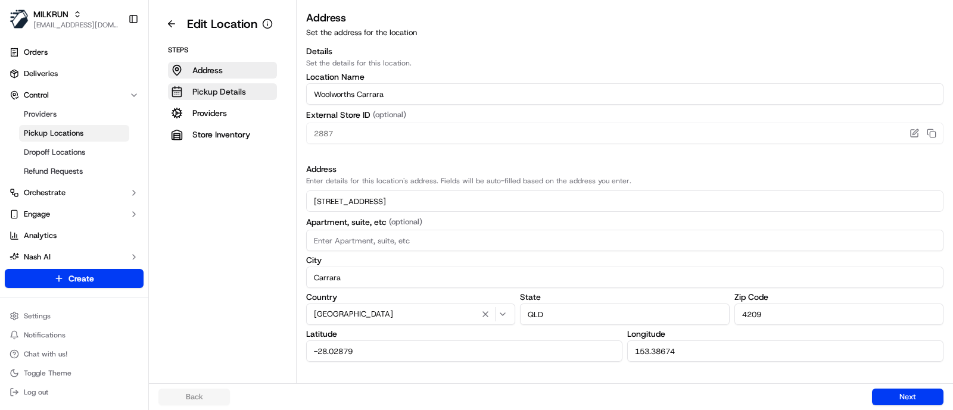
click at [244, 92] on p "Pickup Details" at bounding box center [219, 92] width 54 height 12
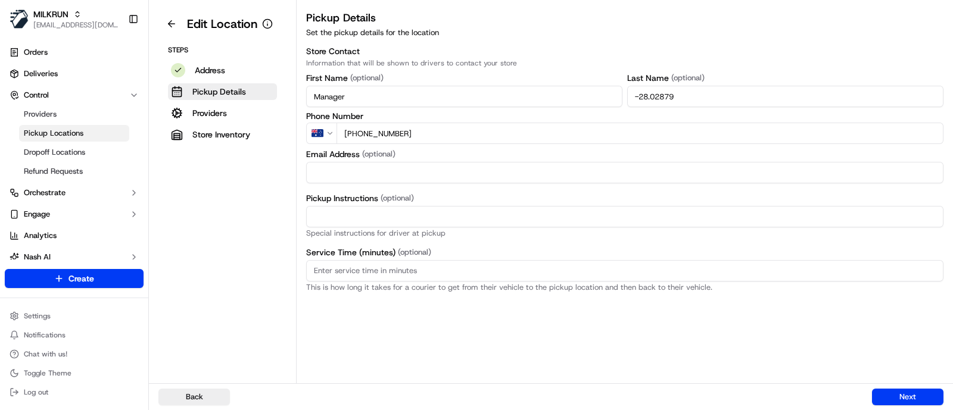
click at [710, 98] on input "-28.02879" at bounding box center [785, 96] width 316 height 21
type input "Manager"
click at [230, 107] on button "Providers" at bounding box center [222, 113] width 109 height 17
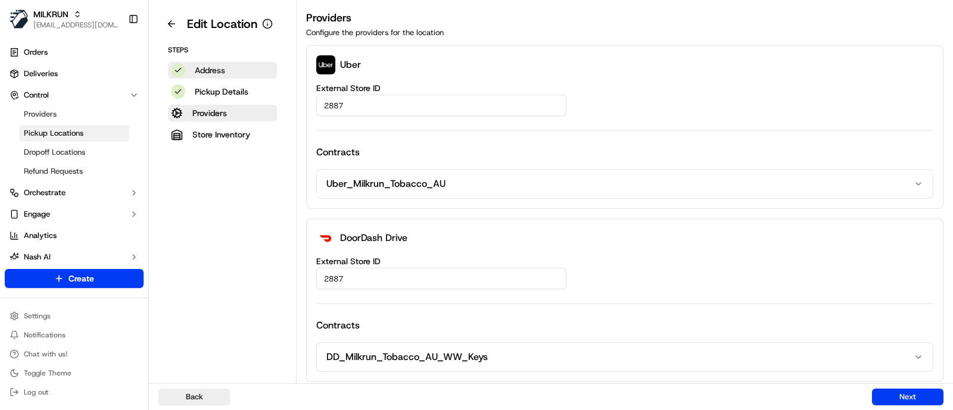
click at [224, 72] on p "Address" at bounding box center [210, 70] width 30 height 12
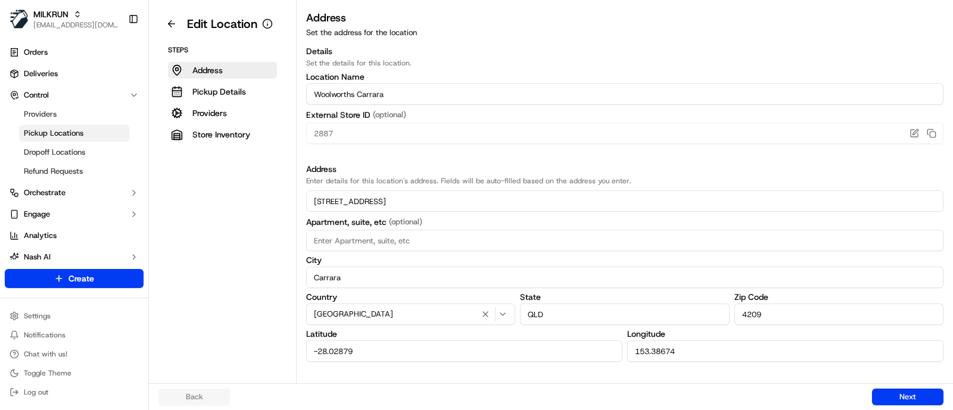
click at [429, 352] on input "-28.02879" at bounding box center [464, 351] width 316 height 21
click at [712, 353] on input "153.38674" at bounding box center [785, 351] width 316 height 21
click at [908, 394] on button "Next" at bounding box center [907, 397] width 71 height 17
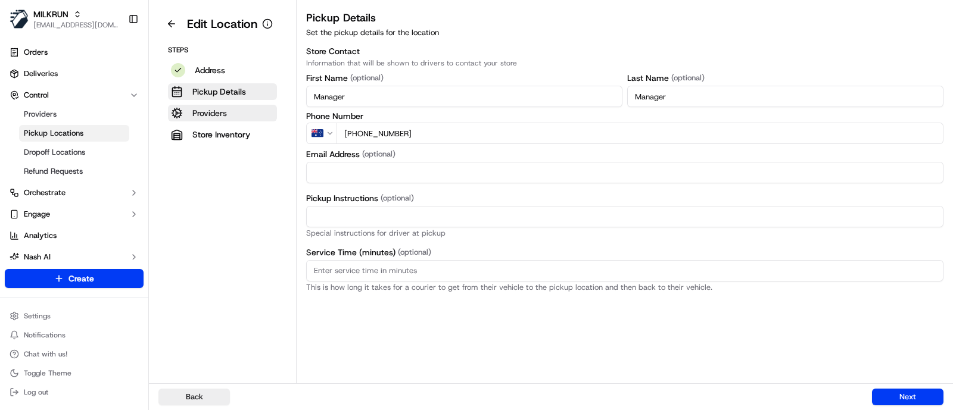
click at [201, 110] on p "Providers" at bounding box center [209, 113] width 35 height 12
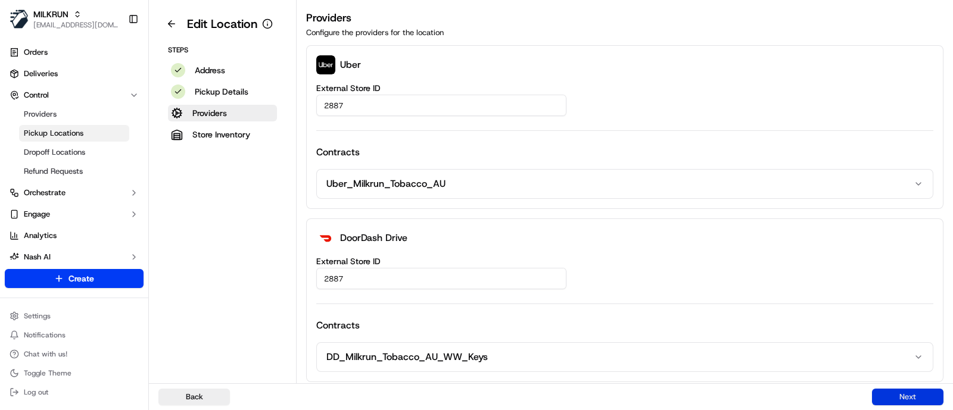
click at [896, 400] on button "Next" at bounding box center [907, 397] width 71 height 17
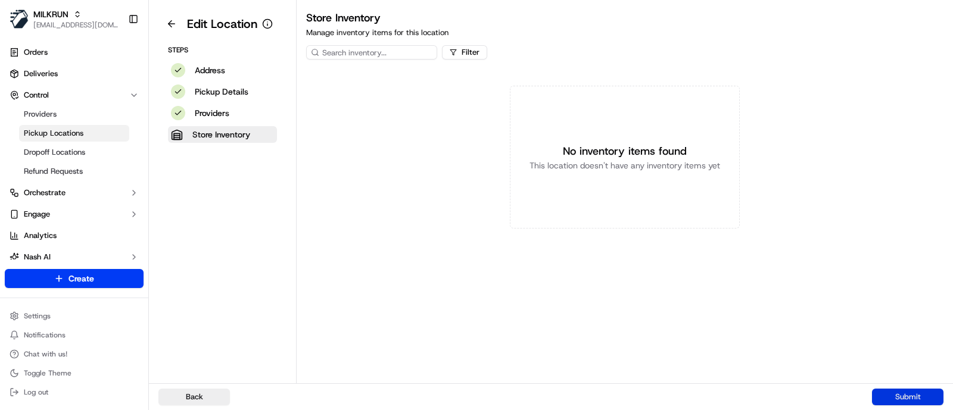
click at [896, 400] on button "Submit" at bounding box center [907, 397] width 71 height 17
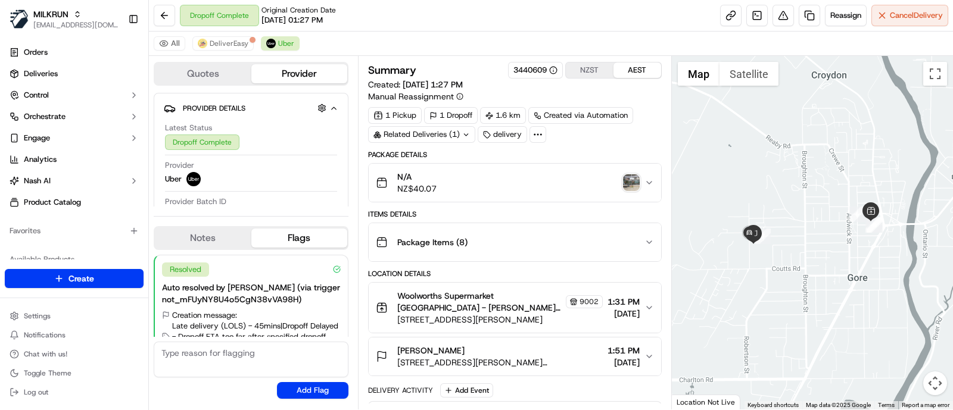
scroll to position [154, 0]
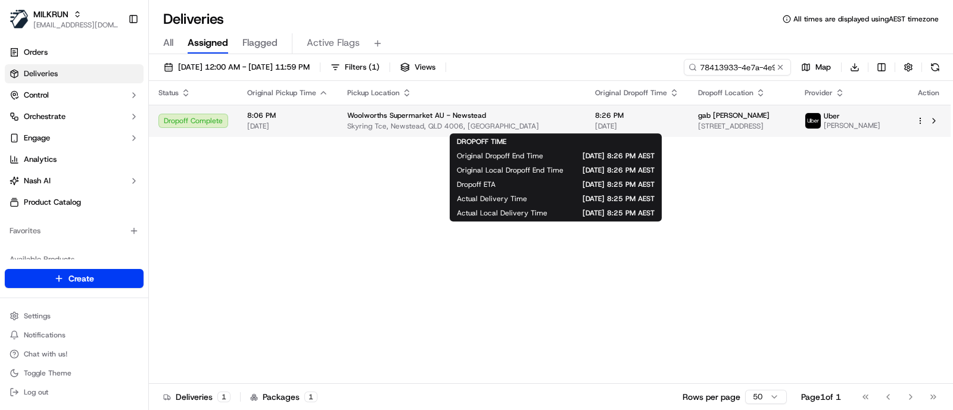
click at [595, 126] on span "25/08/2025" at bounding box center [637, 126] width 84 height 10
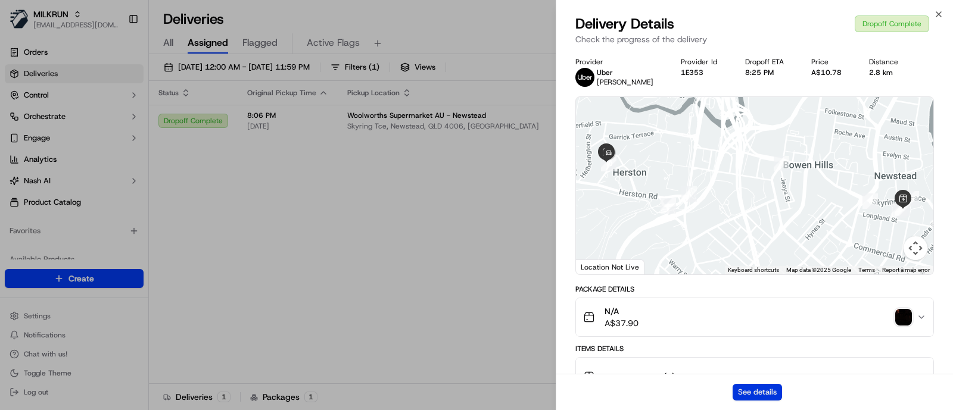
click at [756, 386] on button "See details" at bounding box center [756, 392] width 49 height 17
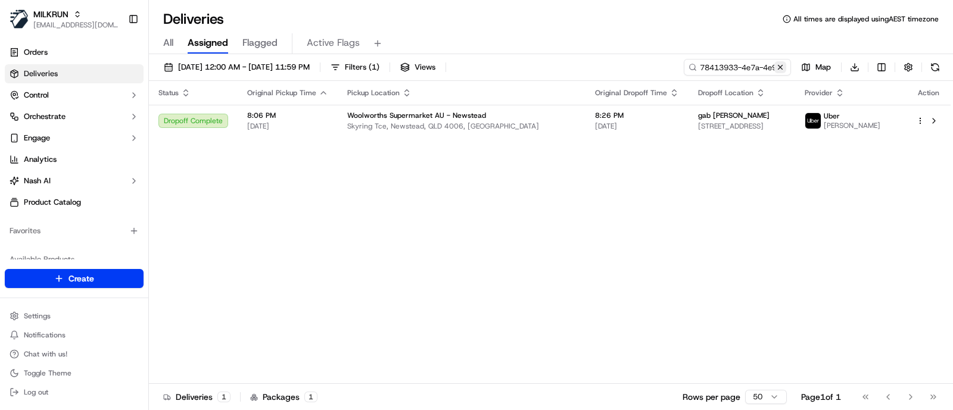
click at [783, 68] on button at bounding box center [780, 67] width 12 height 12
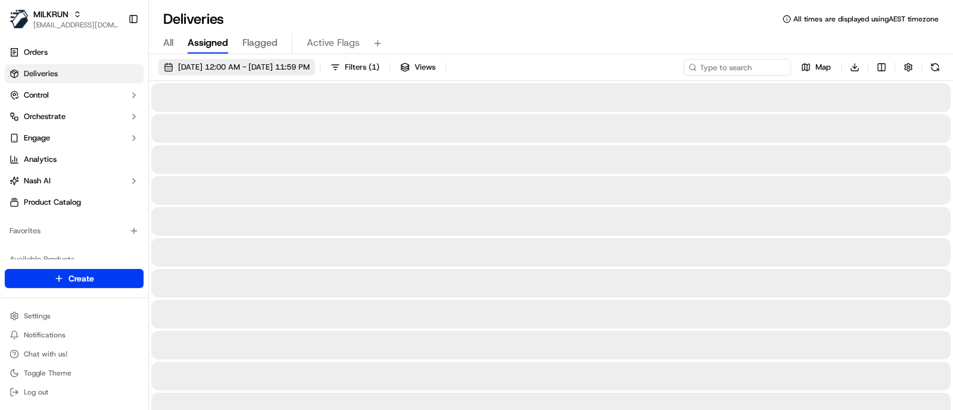
click at [257, 61] on button "25/08/2025 12:00 AM - 25/08/2025 11:59 PM" at bounding box center [236, 67] width 157 height 17
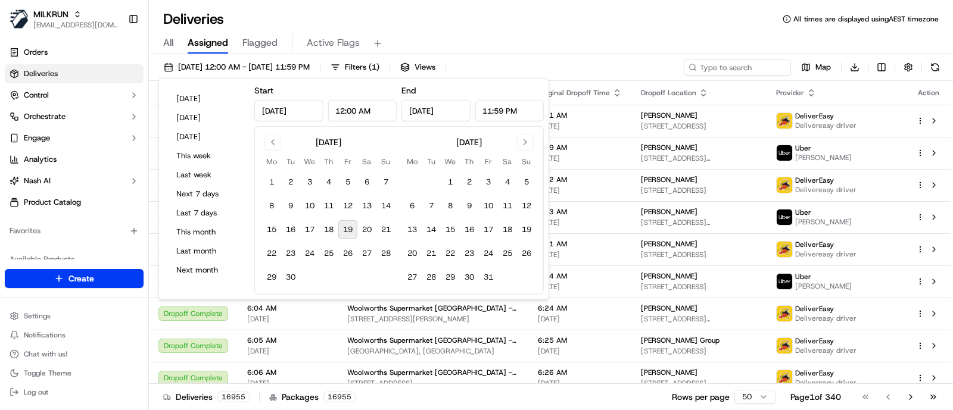
click at [345, 233] on button "19" at bounding box center [347, 229] width 19 height 19
type input "Sep 19, 2025"
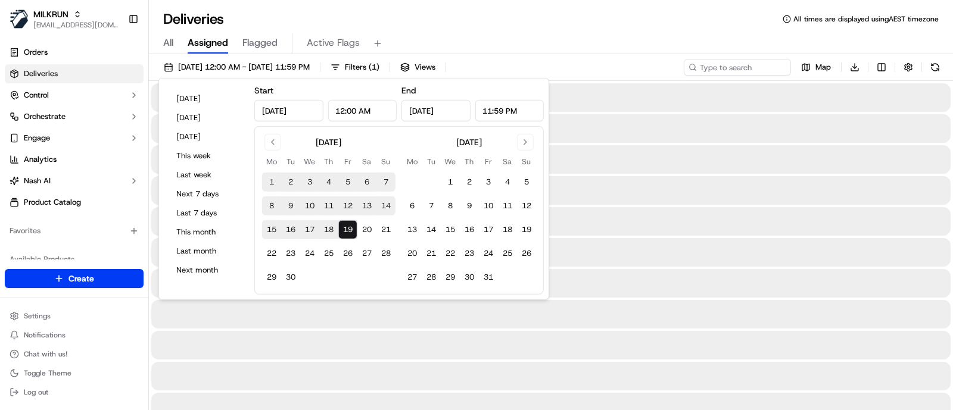
click at [348, 229] on button "19" at bounding box center [347, 229] width 19 height 19
type input "Sep 19, 2025"
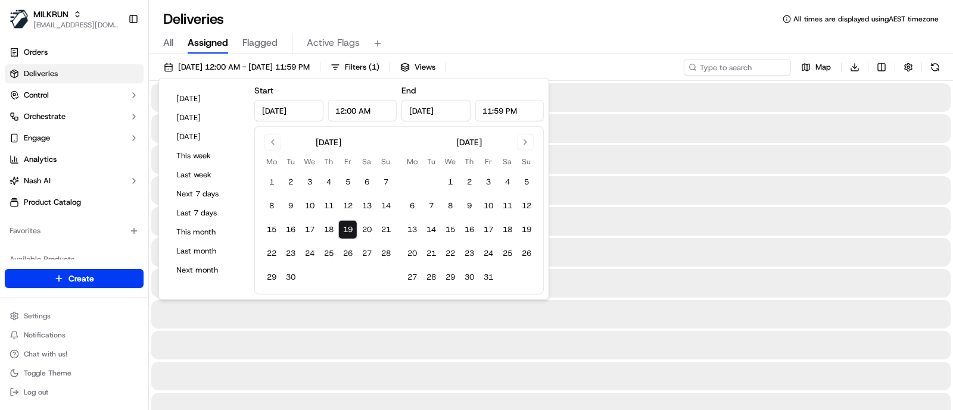
click at [645, 68] on div "19/09/2025 12:00 AM - 19/09/2025 11:59 PM Filters ( 1 ) Views Map Download" at bounding box center [551, 70] width 804 height 22
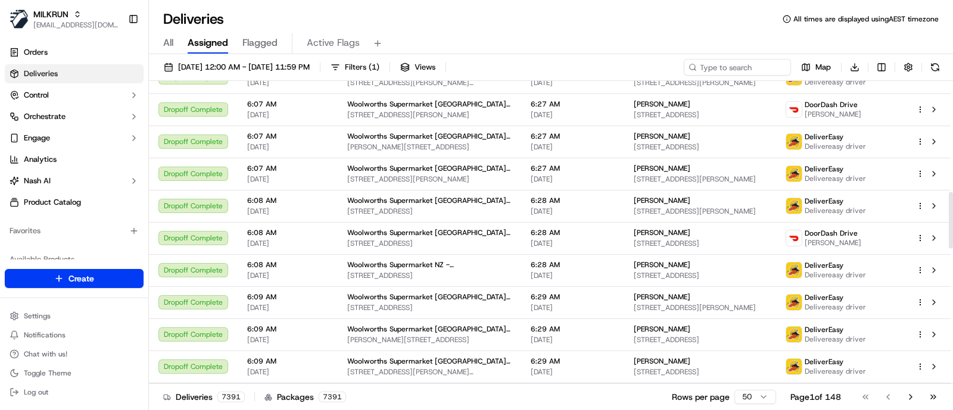
scroll to position [691, 0]
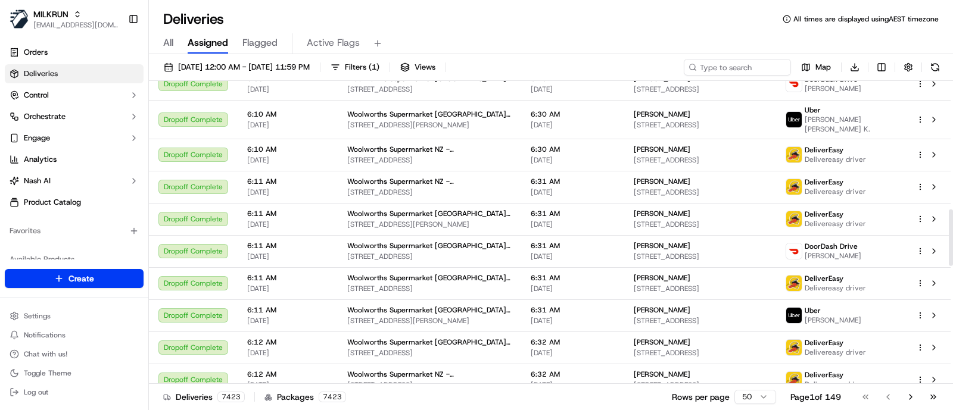
click at [896, 40] on div "All Assigned Flagged Active Flags" at bounding box center [551, 43] width 804 height 21
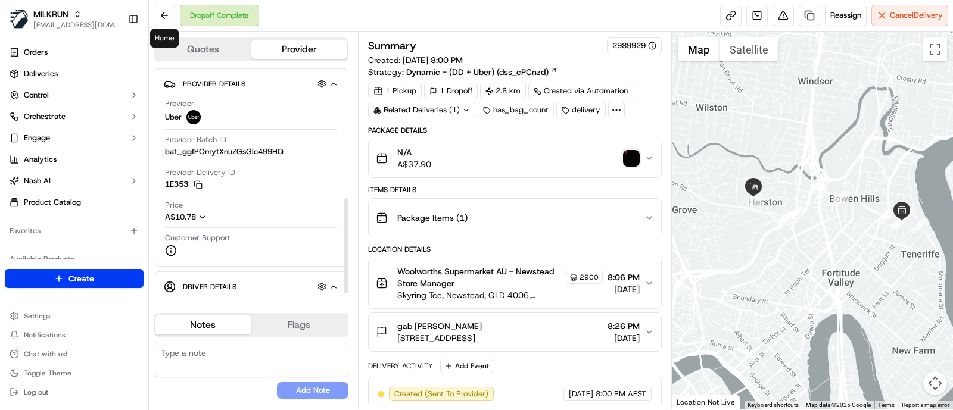
click at [163, 11] on button at bounding box center [164, 15] width 21 height 21
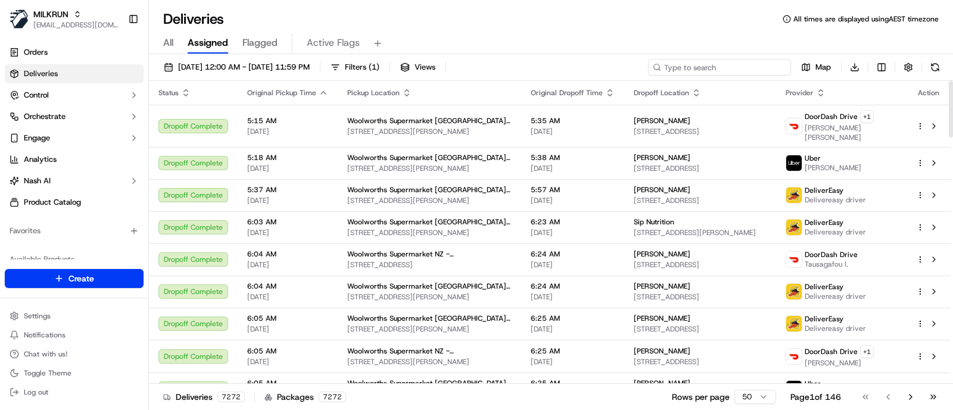
click at [735, 69] on input at bounding box center [719, 67] width 143 height 17
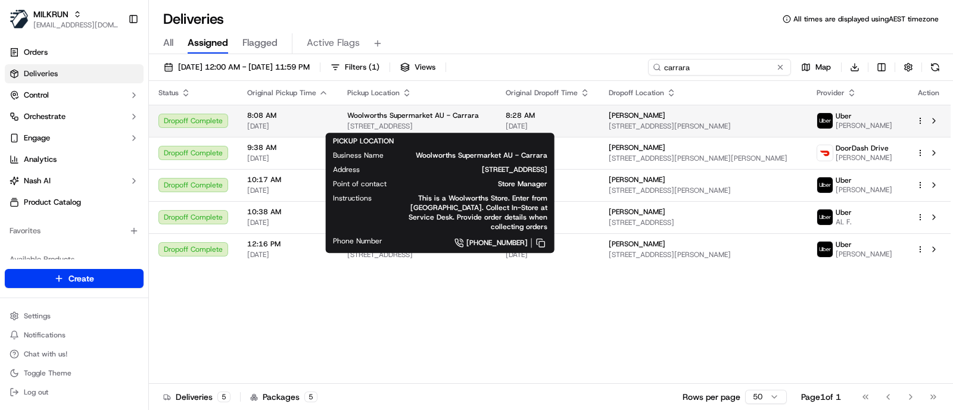
type input "carrara"
click at [486, 130] on span "[STREET_ADDRESS]" at bounding box center [416, 126] width 139 height 10
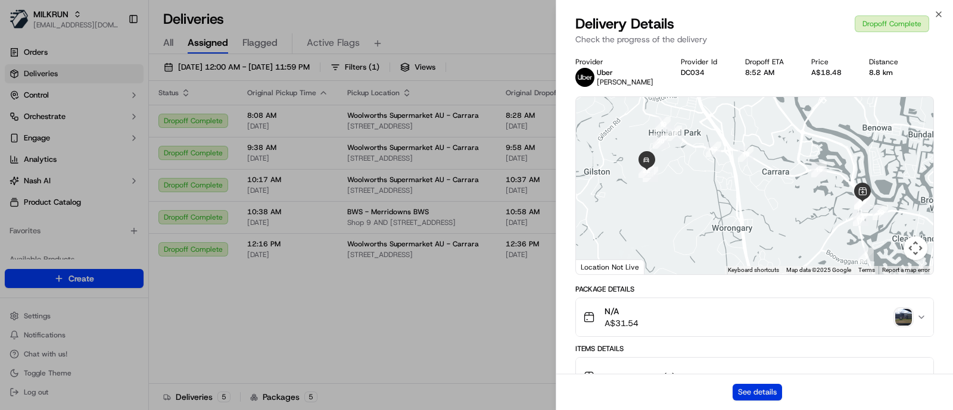
click at [742, 393] on button "See details" at bounding box center [756, 392] width 49 height 17
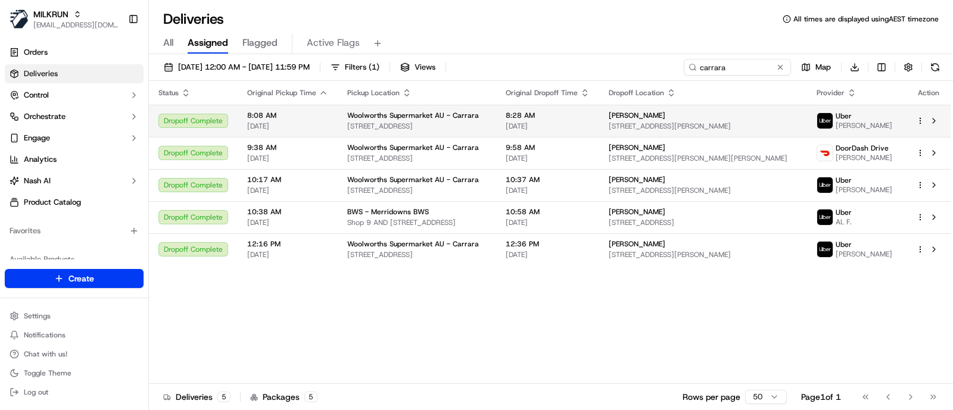
click at [496, 132] on td "Woolworths Supermarket AU - Carrara 54 Manchester Rd, Carrara, QLD 4209, AU" at bounding box center [417, 121] width 158 height 32
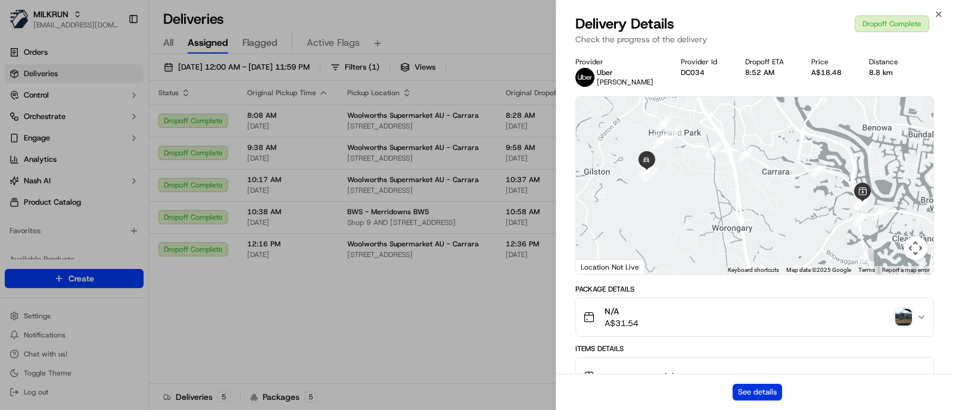
click at [744, 387] on button "See details" at bounding box center [756, 392] width 49 height 17
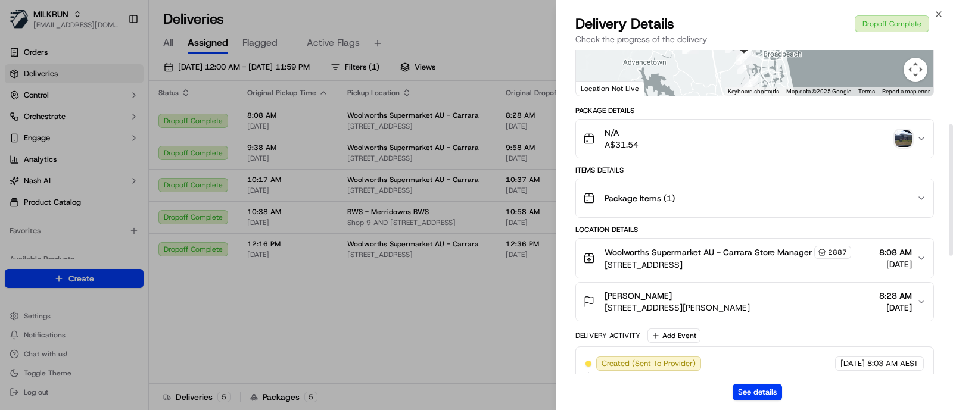
scroll to position [186, 0]
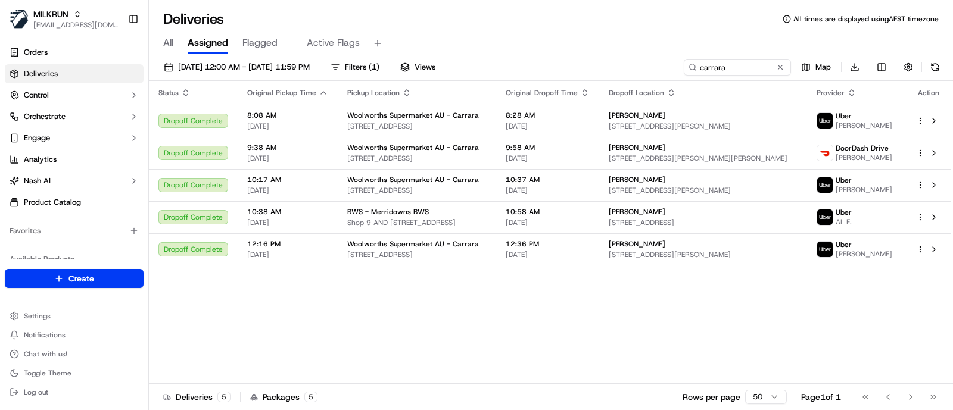
click at [171, 41] on span "All" at bounding box center [168, 43] width 10 height 14
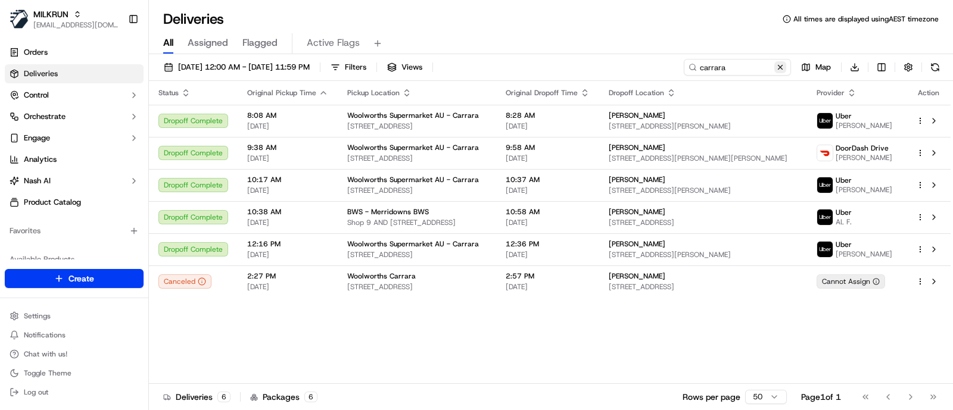
click at [782, 65] on button at bounding box center [780, 67] width 12 height 12
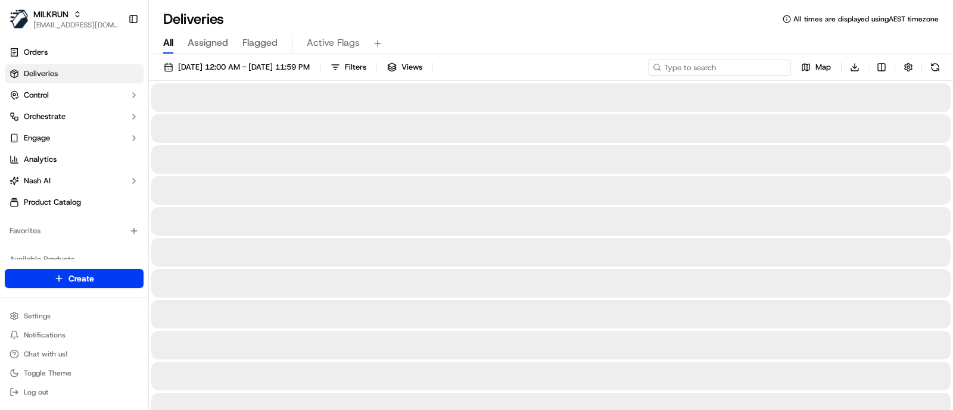
click at [734, 70] on input at bounding box center [719, 67] width 143 height 17
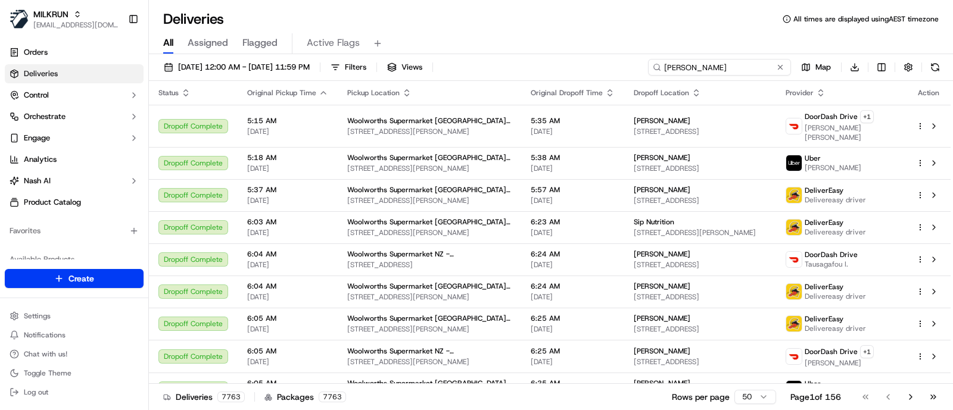
type input "ruth"
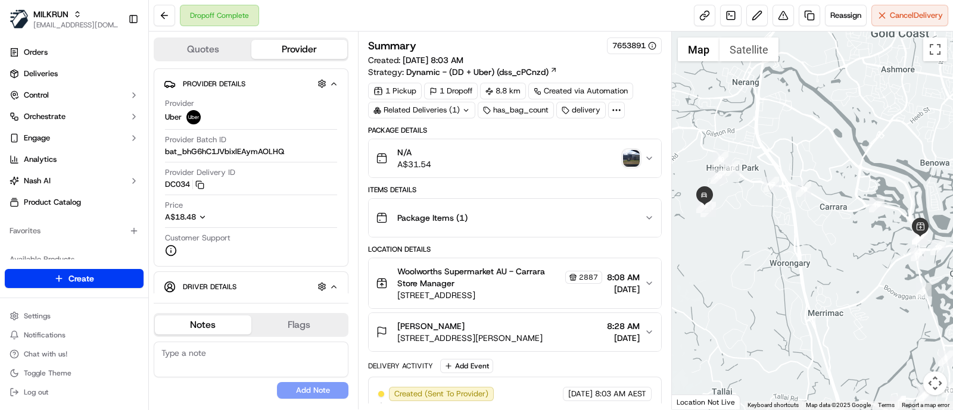
click at [855, 154] on div at bounding box center [813, 221] width 282 height 378
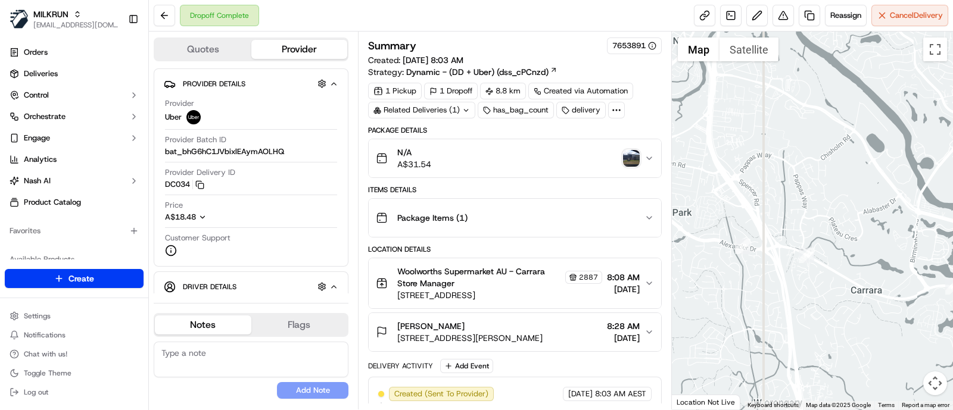
click at [887, 177] on div at bounding box center [813, 221] width 282 height 378
click at [492, 295] on span "54 Manchester Rd, Carrara, QLD 4209, AU" at bounding box center [499, 295] width 205 height 12
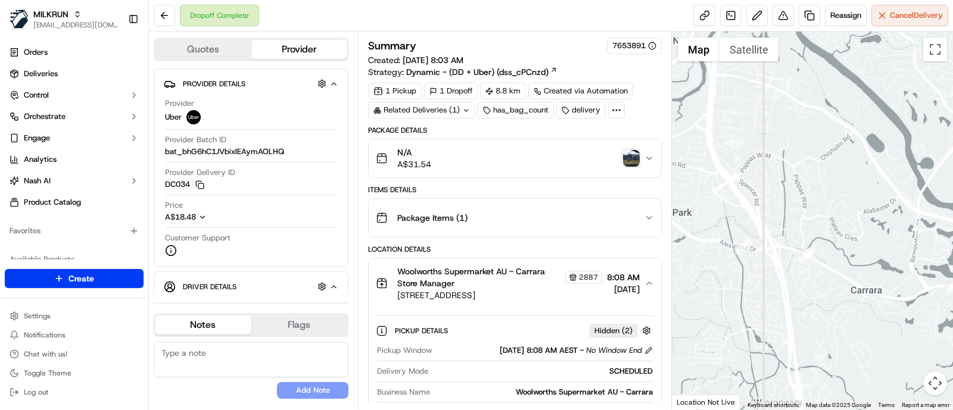
click at [857, 159] on div at bounding box center [813, 221] width 282 height 378
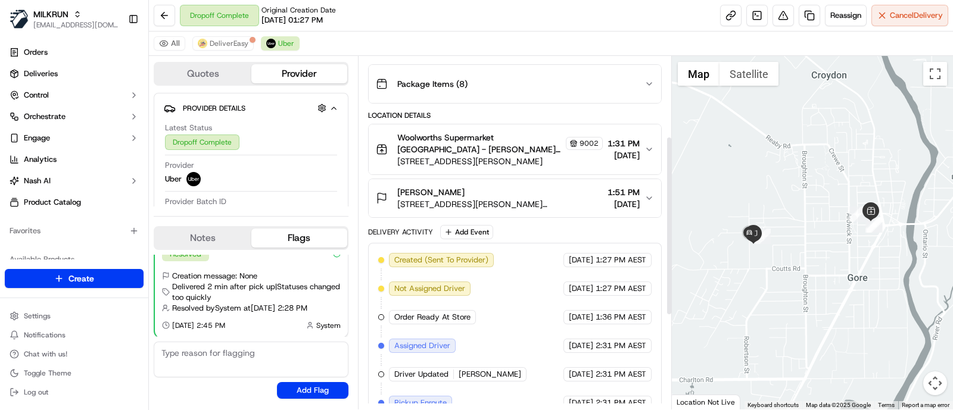
scroll to position [158, 0]
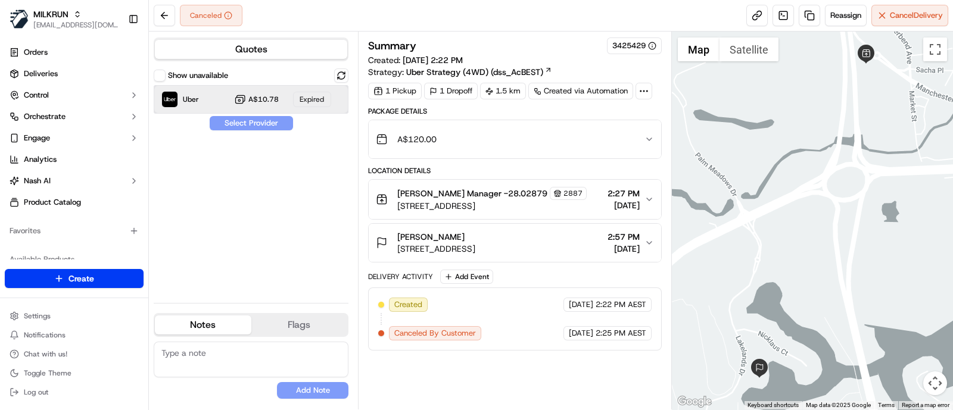
click at [186, 93] on div "Uber" at bounding box center [180, 99] width 38 height 17
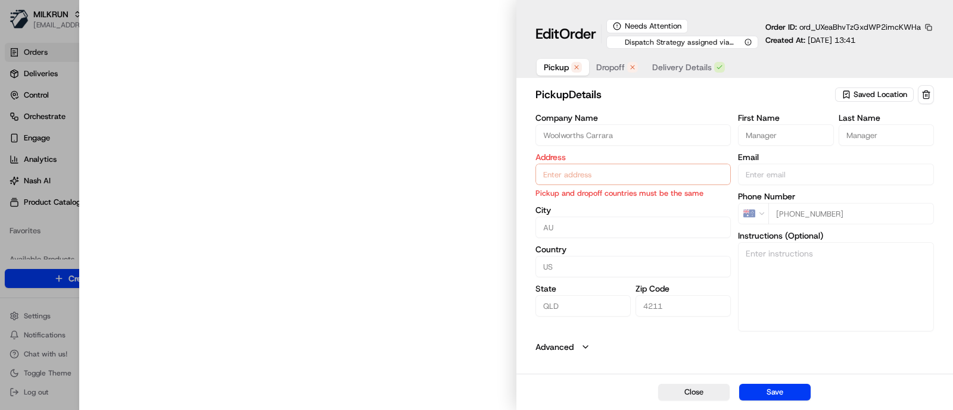
type input "[STREET_ADDRESS]"
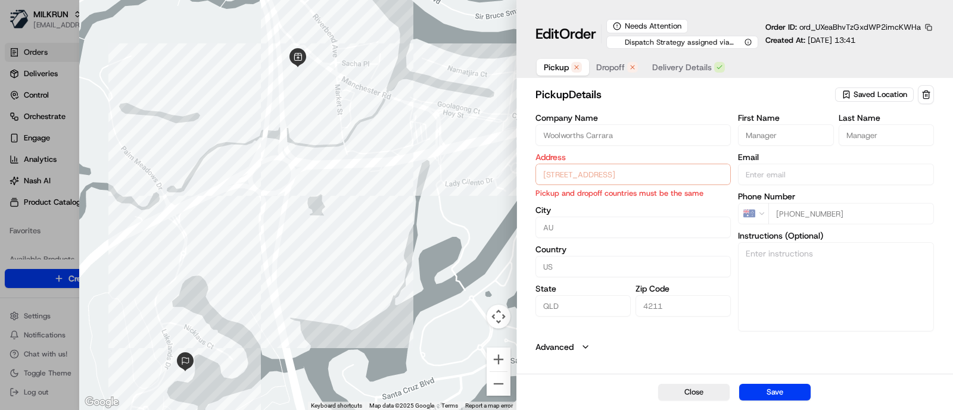
click at [886, 93] on span "Saved Location" at bounding box center [880, 94] width 54 height 11
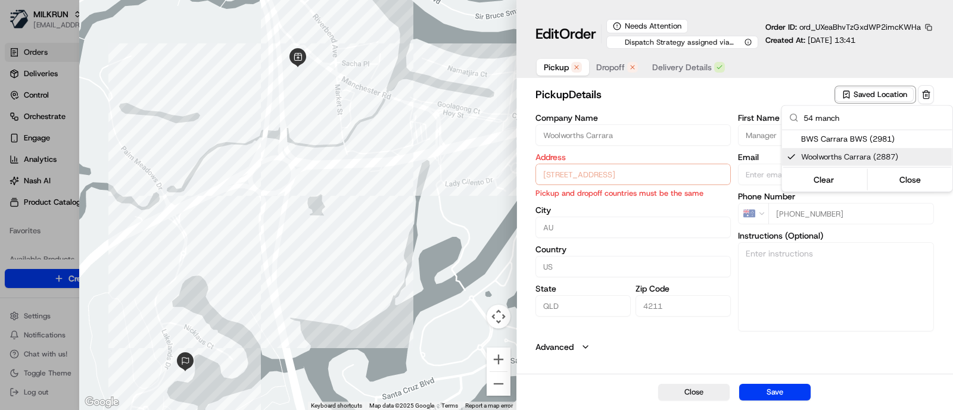
type input "54 manch"
click at [851, 160] on span "Woolworths Carrara (2887)" at bounding box center [874, 157] width 146 height 11
type input "+1"
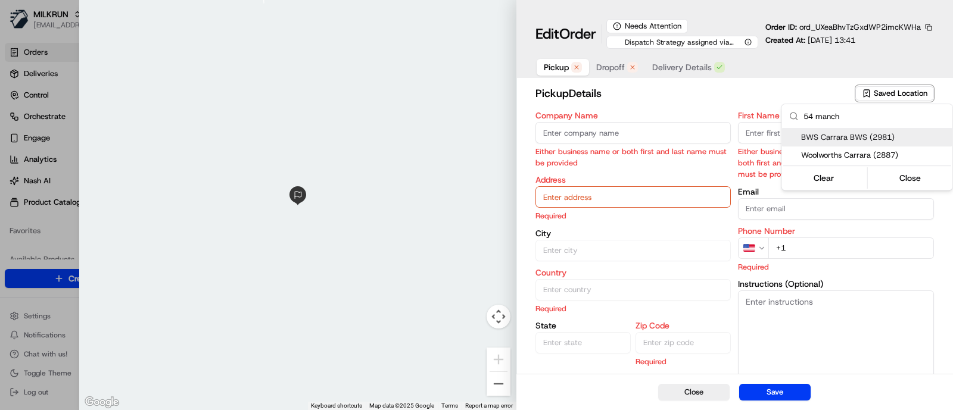
click at [857, 119] on input "54 manch" at bounding box center [874, 116] width 142 height 24
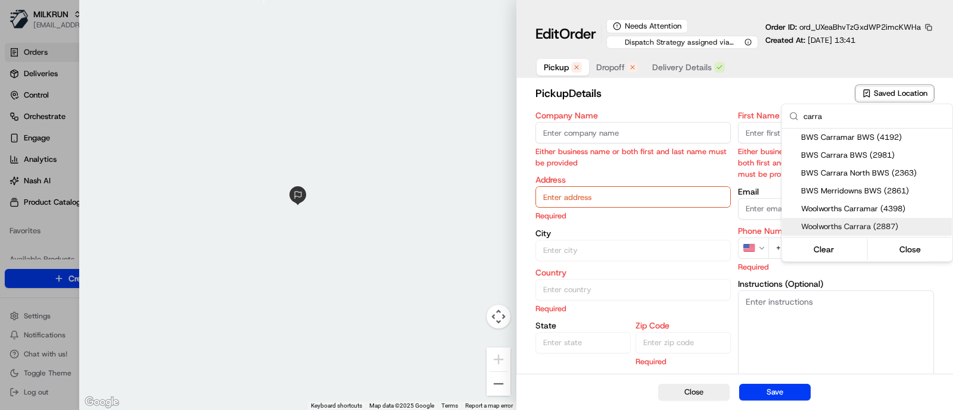
type input "carra"
click at [839, 228] on span "Woolworths Carrara (2887)" at bounding box center [874, 226] width 146 height 11
type input "Woolworths Carrara"
type input "54 Manchester Rd, Carrara, QLD 4211, AU"
type input "Carrara"
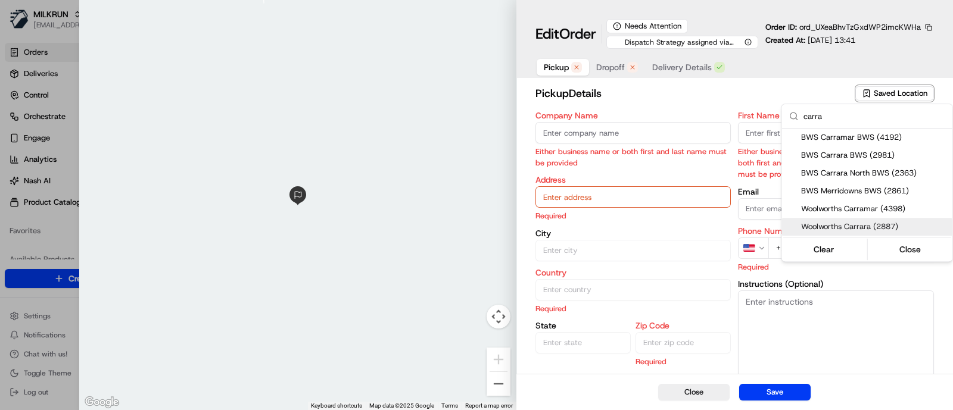
type input "AU"
type input "QLD"
type input "4211"
type input "Manager"
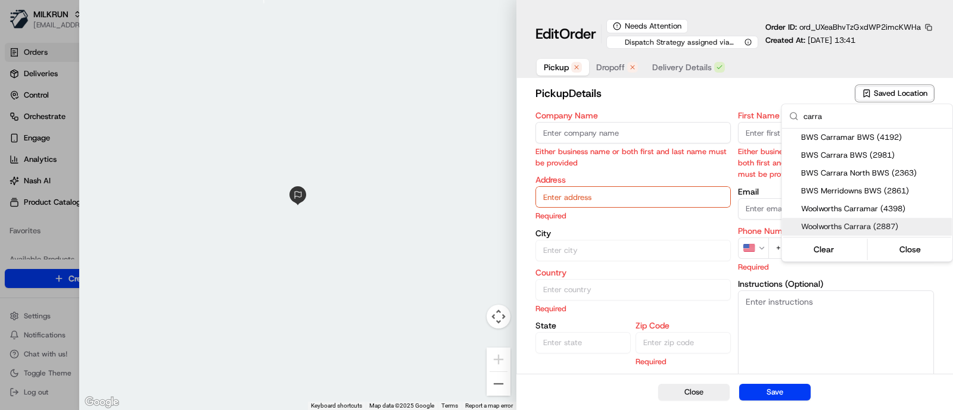
type input "+61 2 8785 3681"
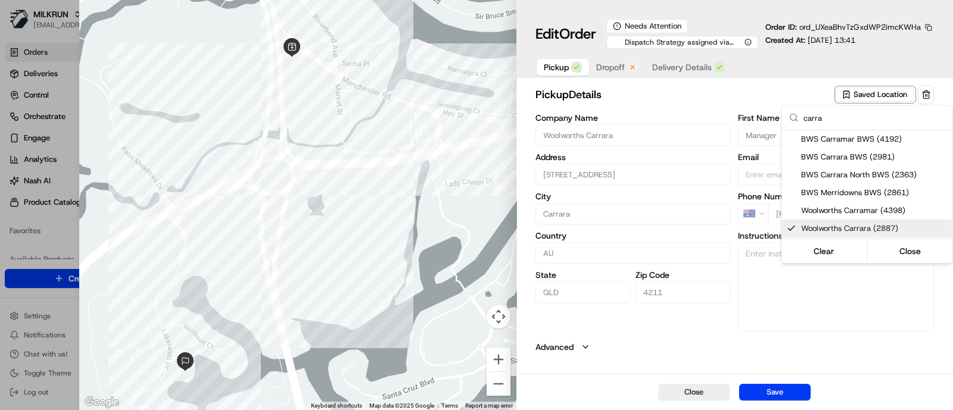
click at [613, 61] on div at bounding box center [476, 205] width 953 height 410
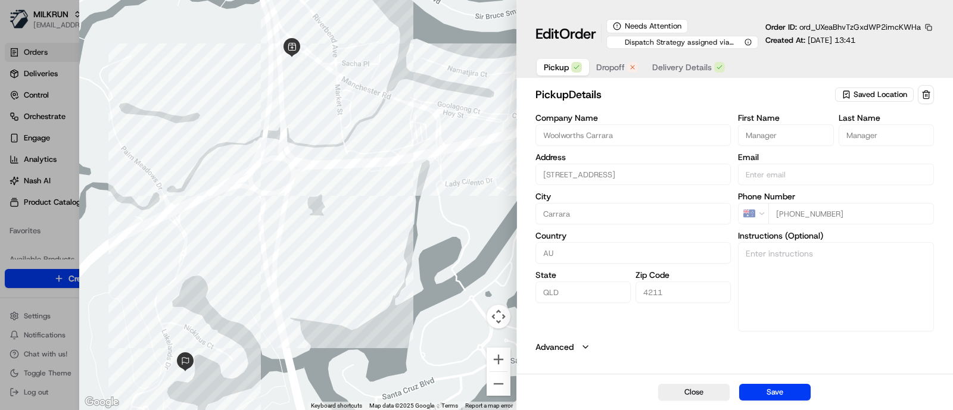
click at [616, 70] on span "Dropoff" at bounding box center [610, 67] width 29 height 12
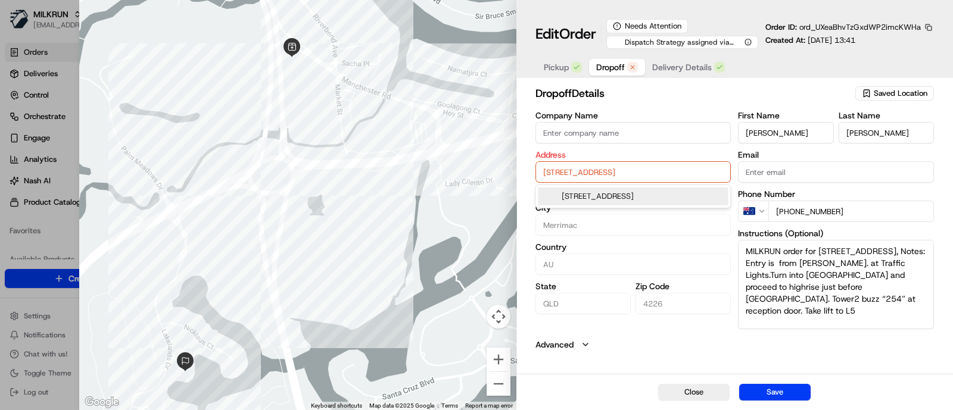
click at [650, 176] on input "[STREET_ADDRESS]" at bounding box center [633, 171] width 196 height 21
click at [642, 204] on div "[STREET_ADDRESS]" at bounding box center [633, 197] width 190 height 18
type input "Australia"
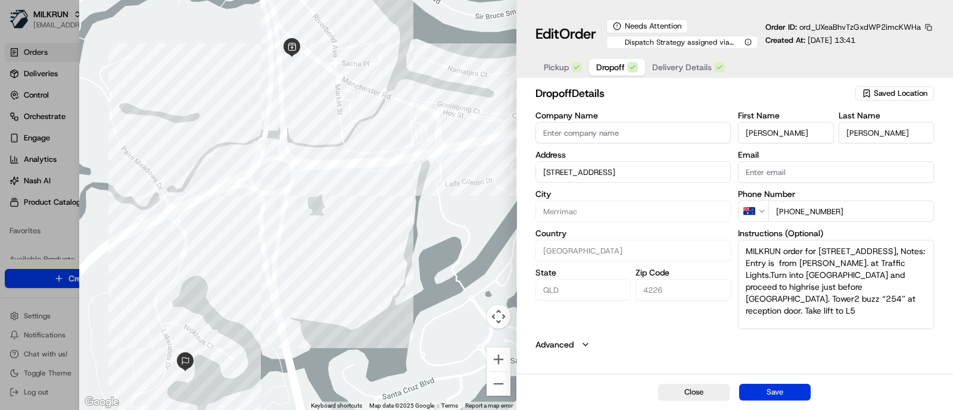
click at [773, 397] on button "Save" at bounding box center [774, 392] width 71 height 17
type input "+1"
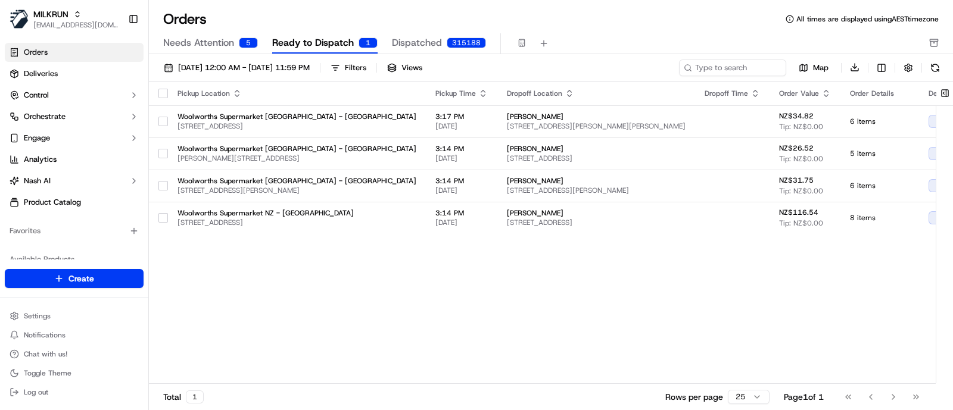
click at [314, 37] on span "Ready to Dispatch" at bounding box center [313, 43] width 82 height 14
click at [316, 44] on span "Ready to Dispatch" at bounding box center [313, 43] width 82 height 14
click at [194, 41] on span "Needs Attention" at bounding box center [198, 43] width 71 height 14
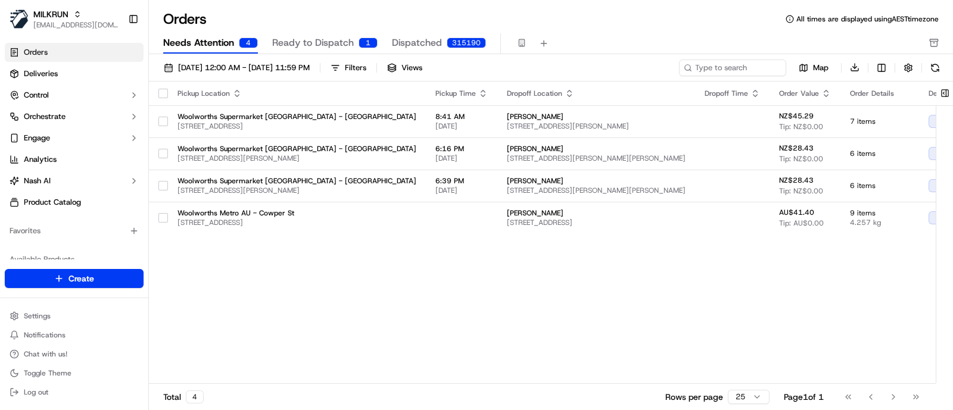
click at [306, 40] on span "Ready to Dispatch" at bounding box center [313, 43] width 82 height 14
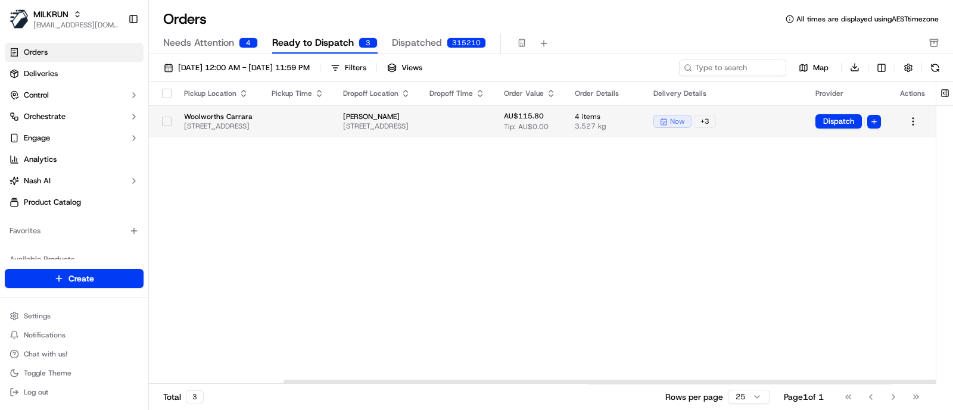
scroll to position [0, 168]
click at [862, 120] on button "Dispatch" at bounding box center [838, 121] width 46 height 14
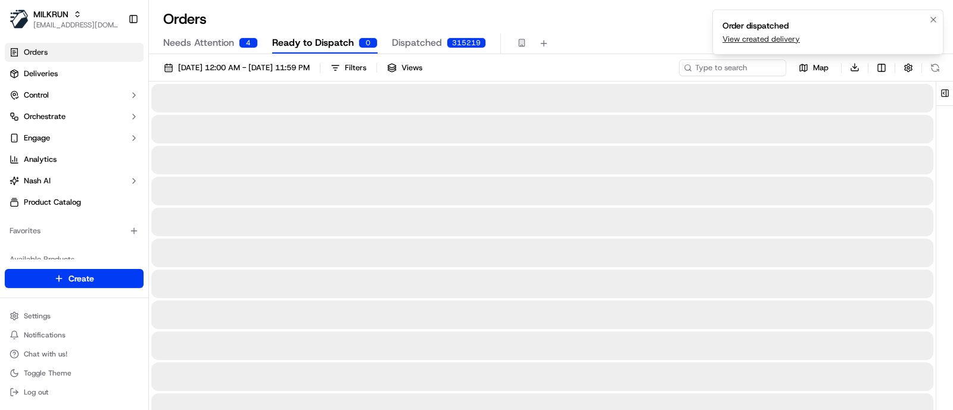
click at [777, 35] on link "View created delivery" at bounding box center [760, 39] width 77 height 11
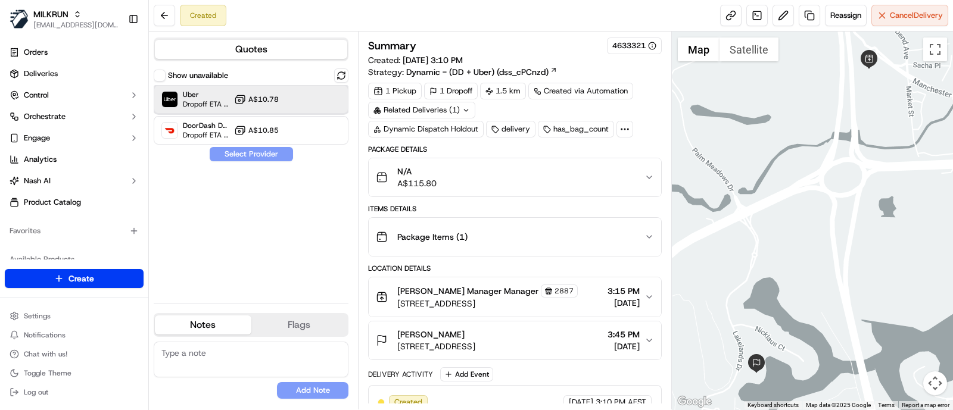
click at [229, 95] on span "Uber" at bounding box center [206, 95] width 46 height 10
click at [257, 151] on button "Assign Provider" at bounding box center [251, 154] width 85 height 14
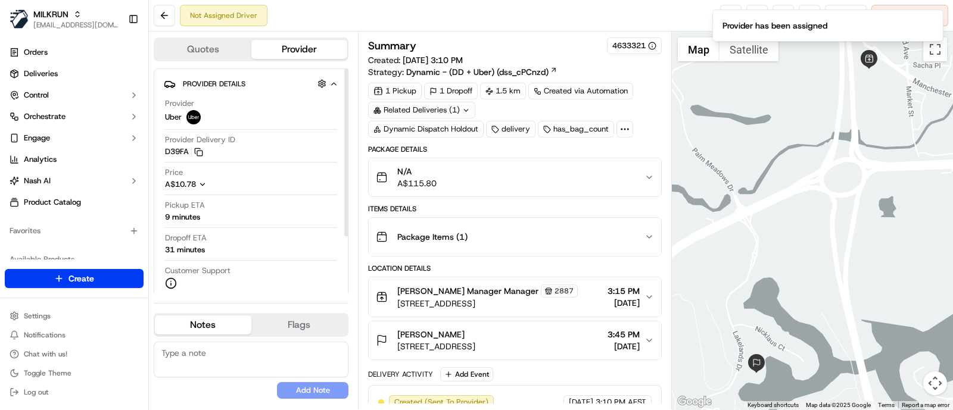
scroll to position [52, 0]
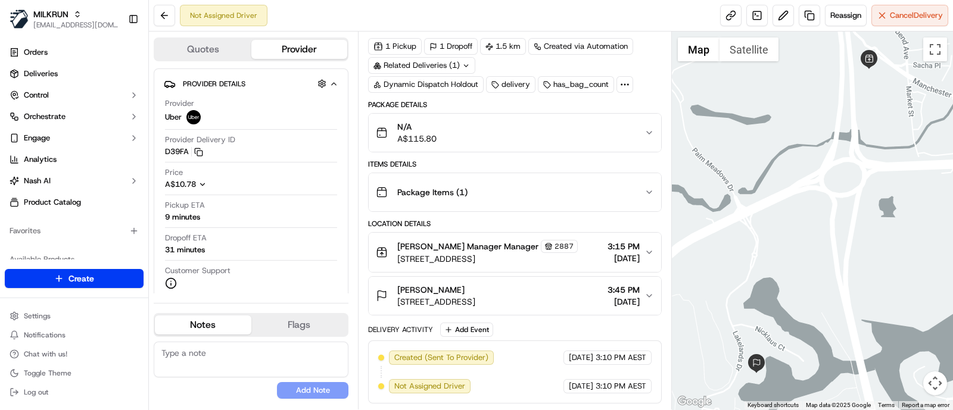
click at [629, 160] on div "Items Details" at bounding box center [515, 165] width 294 height 10
click at [907, 149] on div at bounding box center [813, 221] width 282 height 378
click at [862, 167] on div at bounding box center [813, 221] width 282 height 378
